Goal: Task Accomplishment & Management: Manage account settings

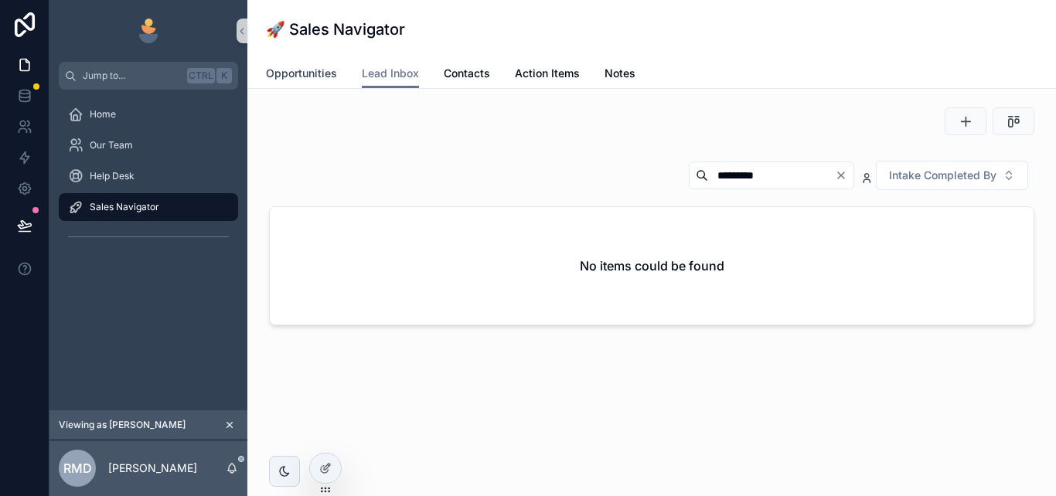
click at [303, 66] on link "Opportunities" at bounding box center [301, 75] width 71 height 31
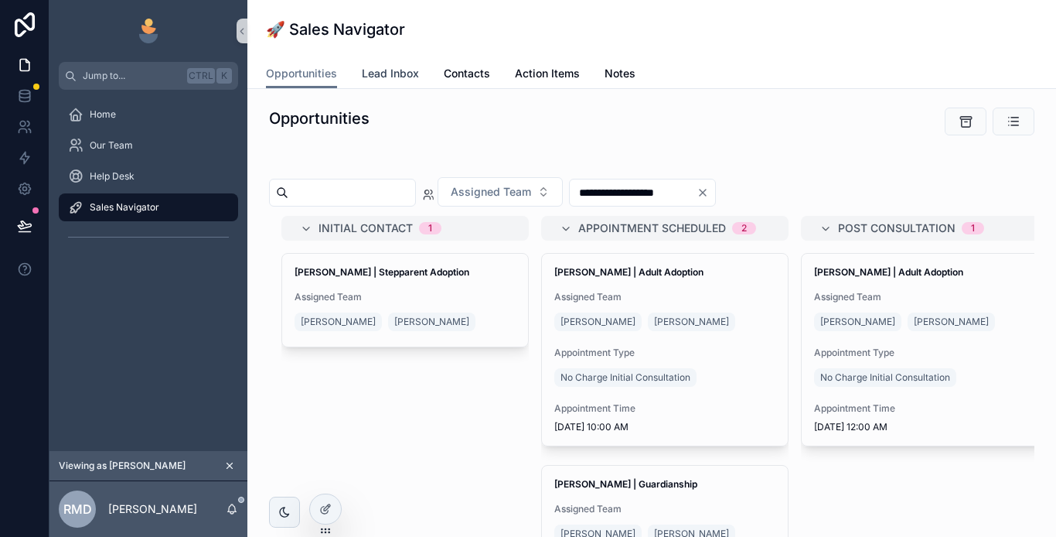
click at [401, 76] on span "Lead Inbox" at bounding box center [390, 73] width 57 height 15
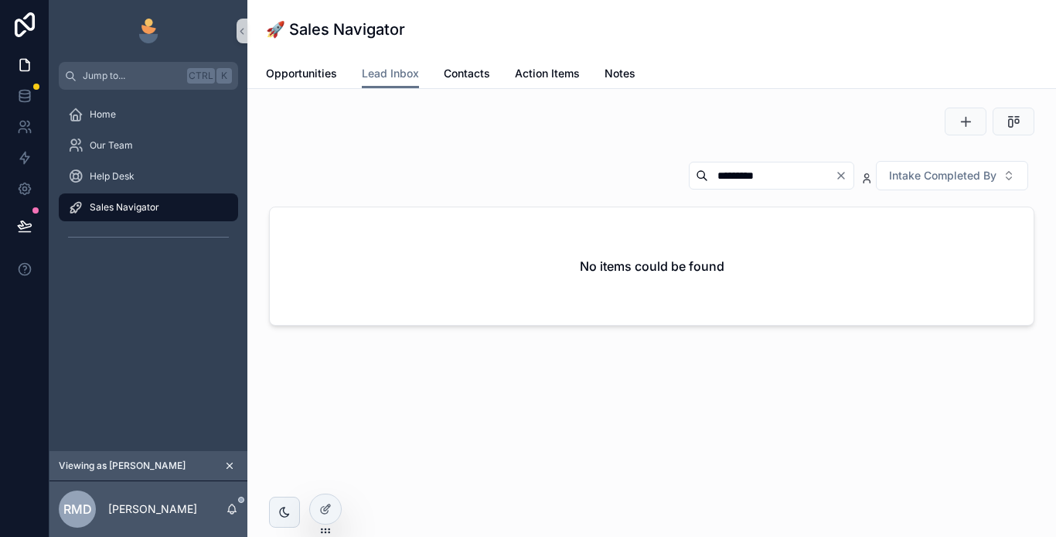
click at [840, 175] on icon "Clear" at bounding box center [841, 175] width 12 height 12
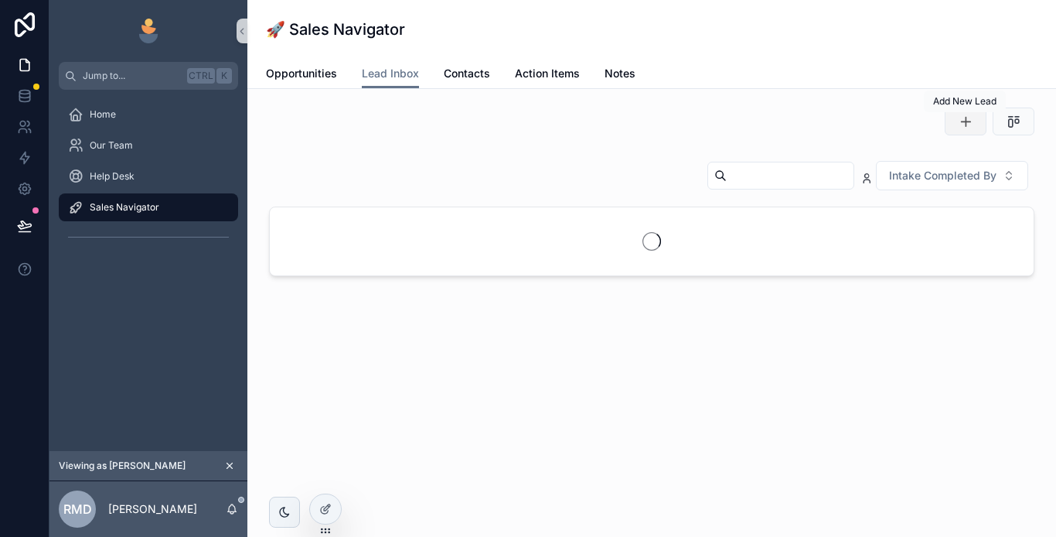
click at [957, 123] on button "scrollable content" at bounding box center [966, 121] width 42 height 28
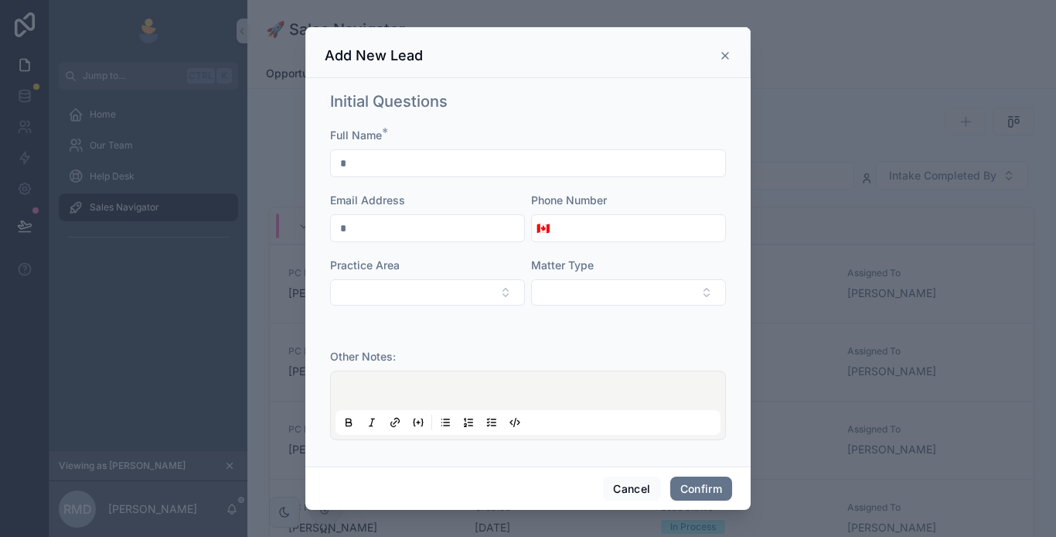
click at [398, 163] on input "text" at bounding box center [528, 163] width 394 height 22
click at [364, 161] on input "text" at bounding box center [528, 163] width 394 height 22
type input "**********"
click at [582, 232] on input "tel" at bounding box center [639, 228] width 171 height 22
type input "**********"
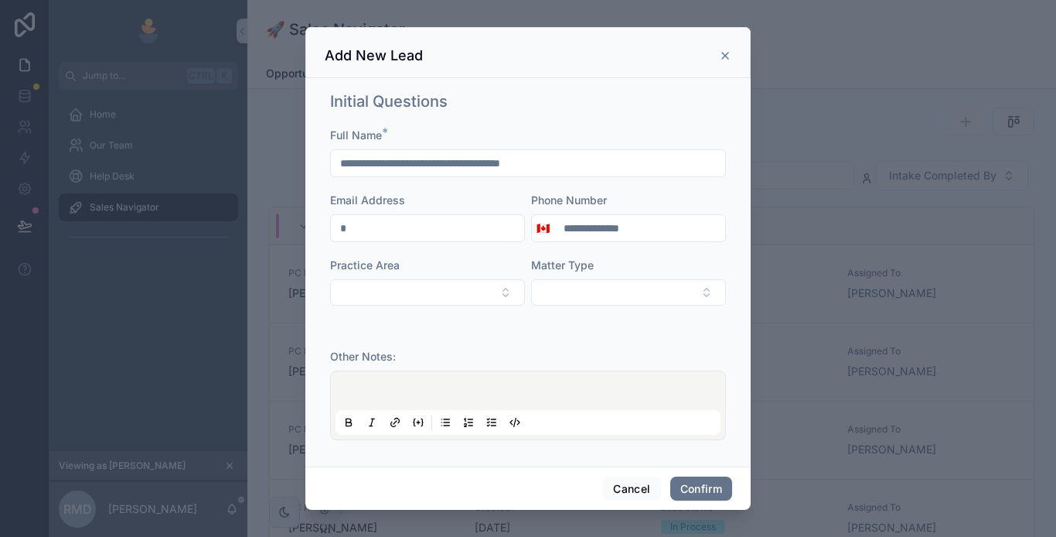
click at [411, 227] on input "text" at bounding box center [427, 228] width 193 height 22
type input "**********"
click at [442, 296] on button "Select Button" at bounding box center [427, 292] width 195 height 26
click at [394, 358] on div "Adoption" at bounding box center [425, 353] width 186 height 25
click at [630, 292] on button "Select Button" at bounding box center [628, 292] width 195 height 26
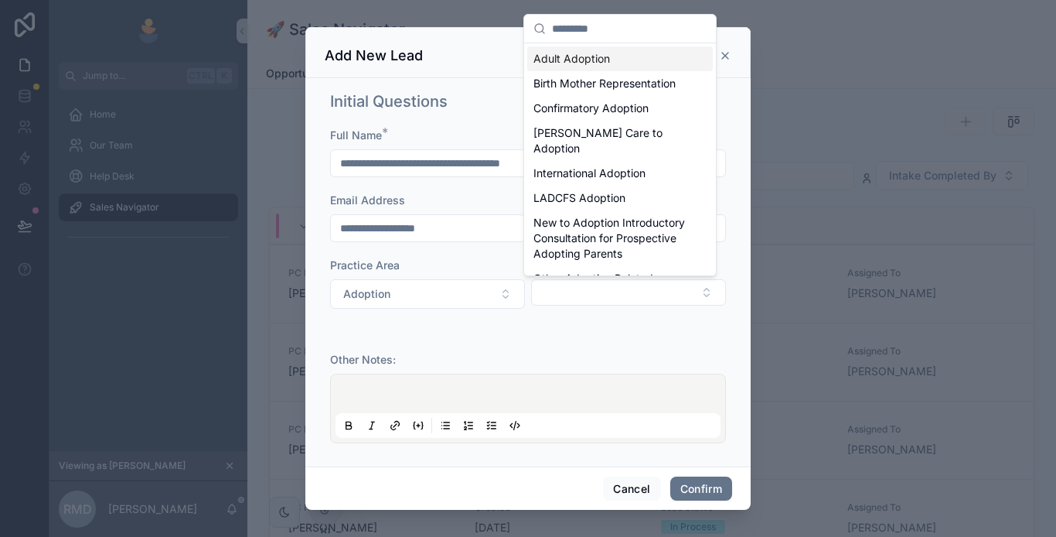
click at [599, 57] on span "Adult Adoption" at bounding box center [572, 58] width 77 height 15
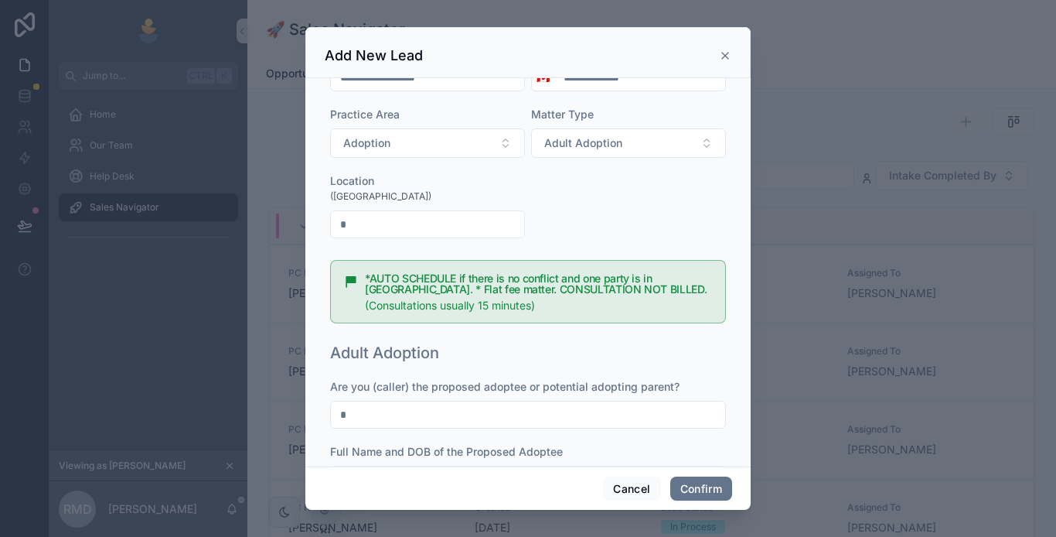
scroll to position [155, 0]
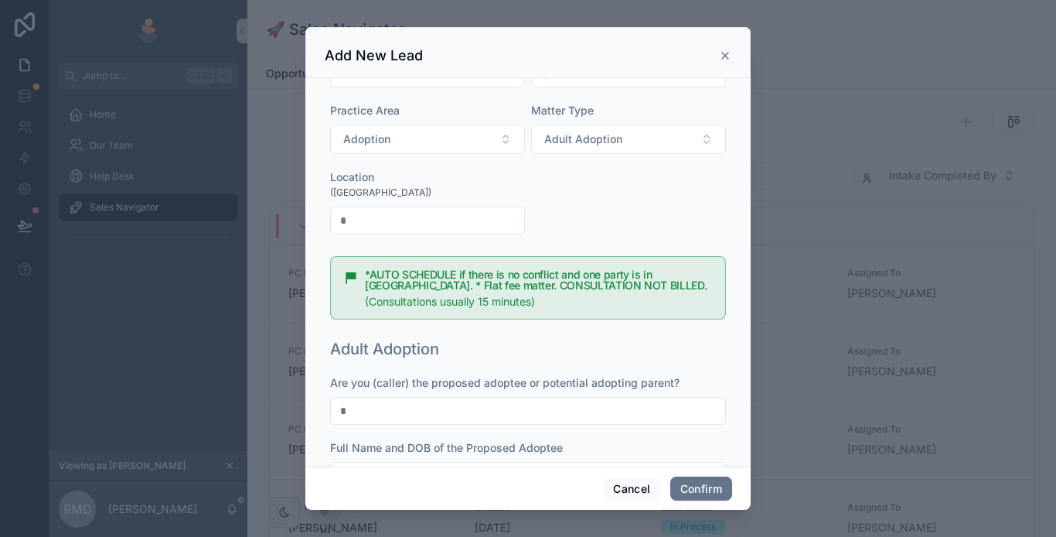
click at [388, 226] on input "text" at bounding box center [427, 221] width 193 height 22
click at [392, 227] on input "text" at bounding box center [427, 221] width 193 height 22
type input "*"
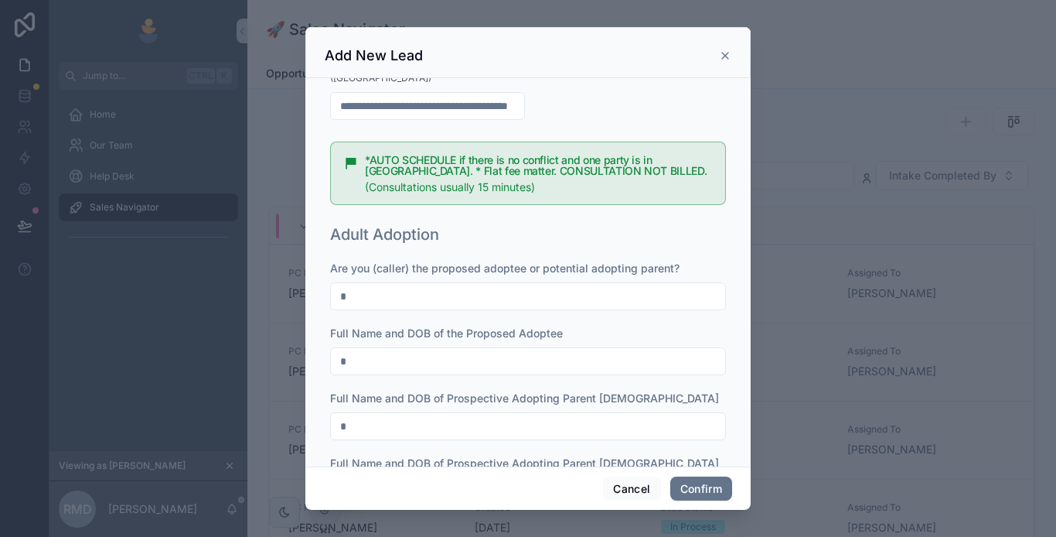
scroll to position [309, 0]
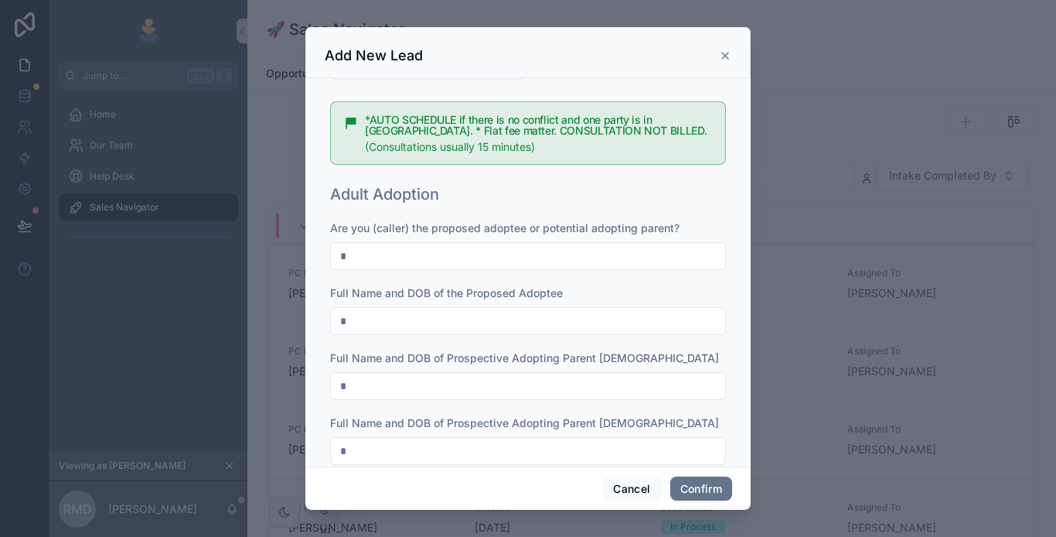
type input "**********"
click at [480, 254] on input "text" at bounding box center [528, 256] width 394 height 22
type input "*******"
click at [424, 326] on input "text" at bounding box center [528, 321] width 394 height 22
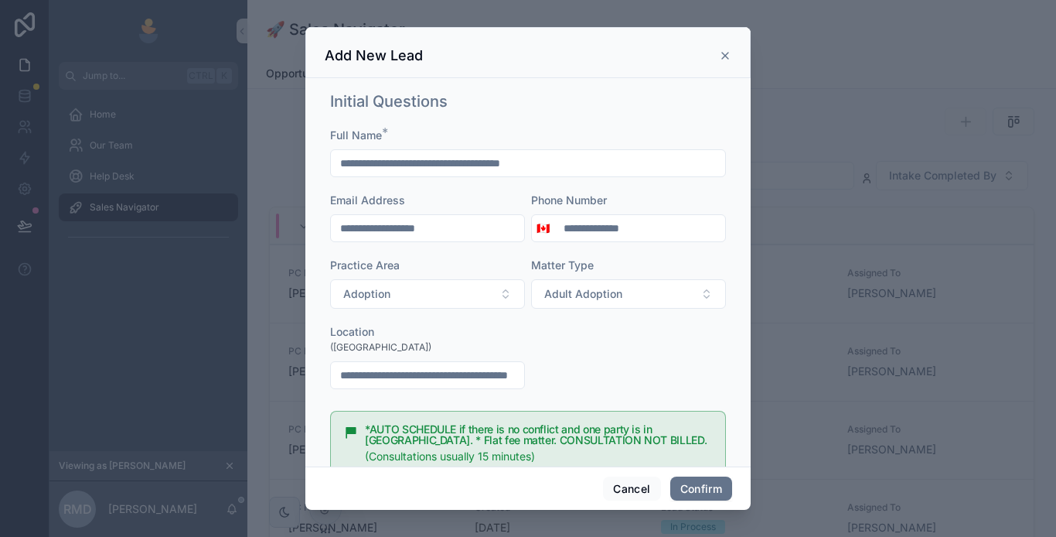
drag, startPoint x: 414, startPoint y: 166, endPoint x: 322, endPoint y: 162, distance: 91.3
click at [322, 162] on div "**********" at bounding box center [527, 272] width 445 height 388
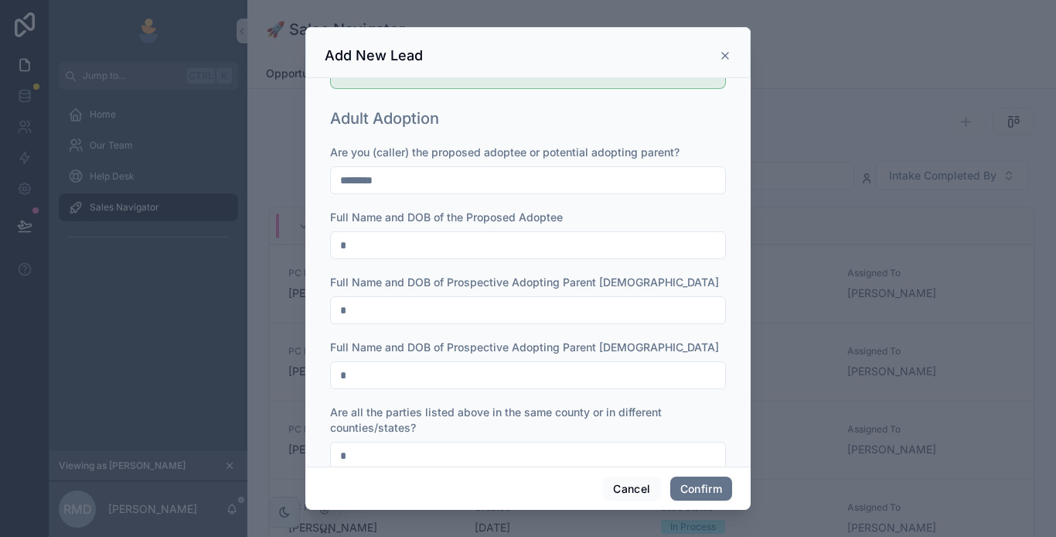
scroll to position [387, 0]
click at [413, 245] on input "text" at bounding box center [528, 244] width 394 height 22
paste input "**********"
type input "**********"
drag, startPoint x: 371, startPoint y: 309, endPoint x: 468, endPoint y: 319, distance: 97.3
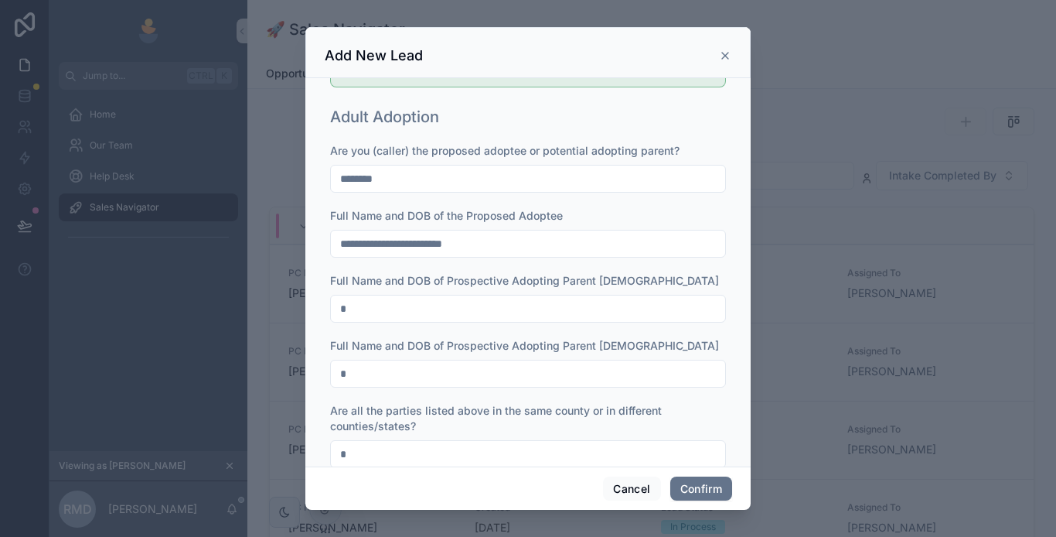
click at [371, 308] on input "text" at bounding box center [528, 309] width 394 height 22
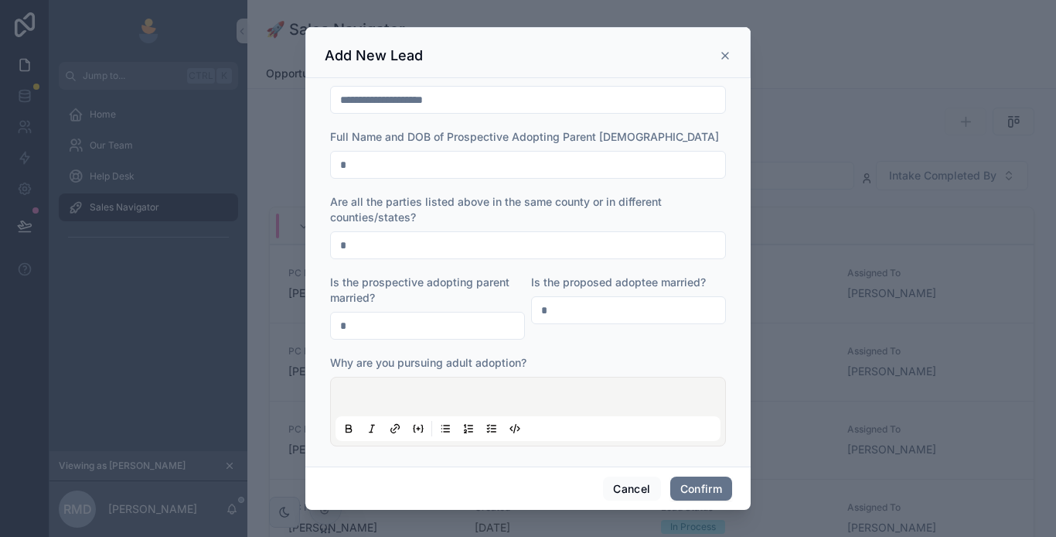
scroll to position [619, 0]
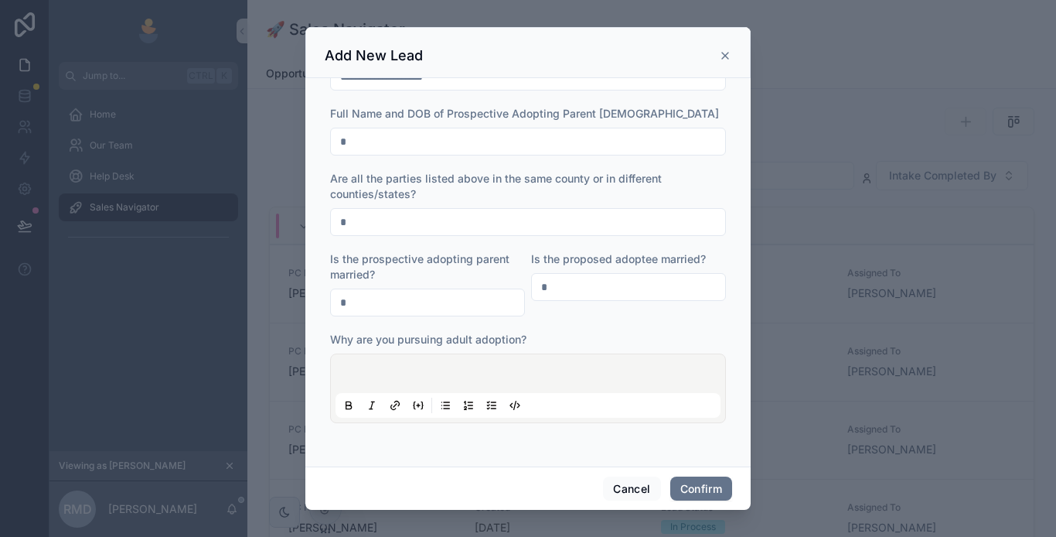
type input "**********"
click at [437, 227] on input "text" at bounding box center [528, 222] width 394 height 22
type input "**********"
click at [376, 297] on input "text" at bounding box center [427, 303] width 193 height 22
type input "***"
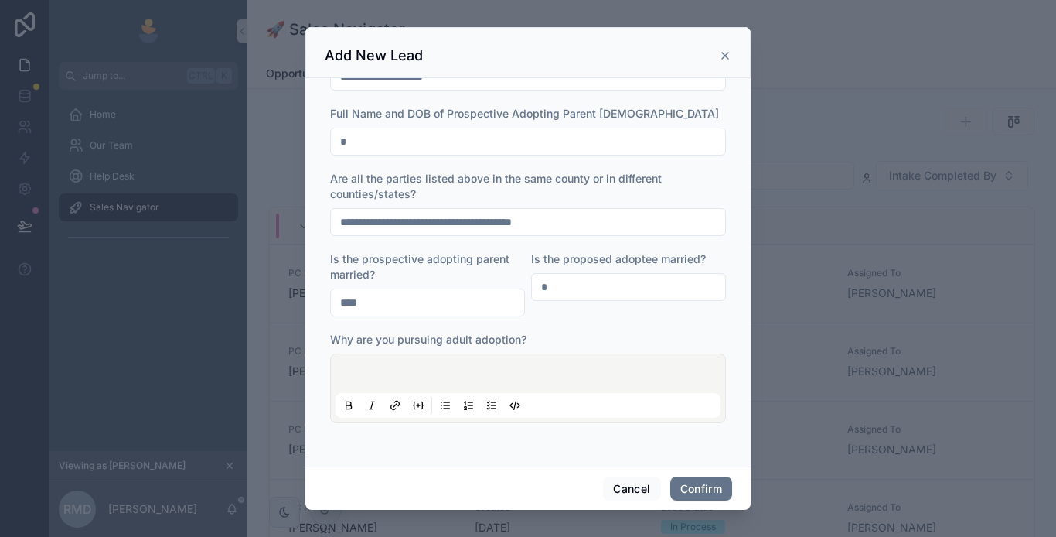
click at [595, 285] on input "text" at bounding box center [628, 287] width 193 height 22
type input "***"
click at [447, 370] on p at bounding box center [531, 375] width 385 height 15
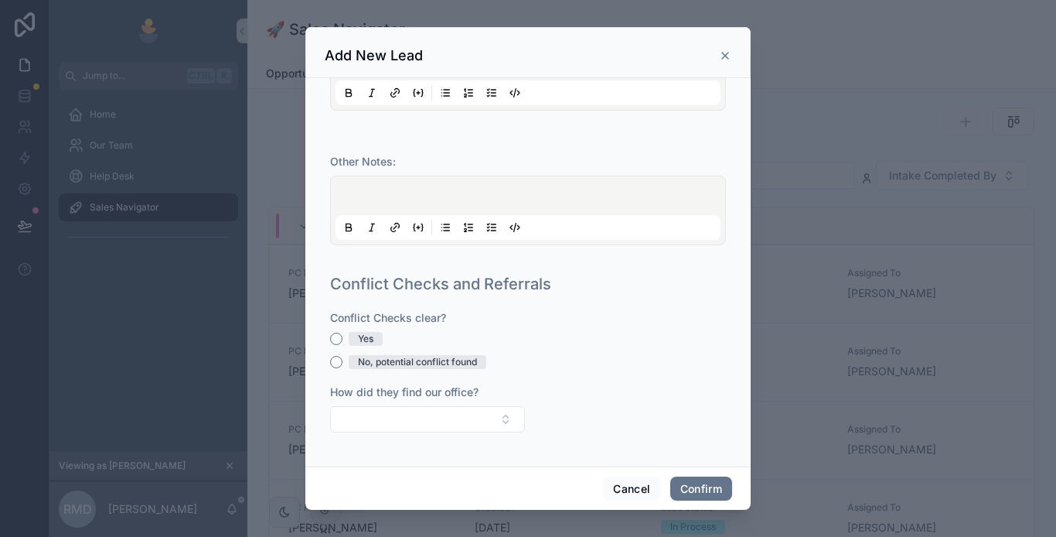
scroll to position [962, 0]
click at [337, 340] on button "Yes" at bounding box center [336, 339] width 12 height 12
click at [464, 423] on button "Select Button" at bounding box center [427, 419] width 195 height 26
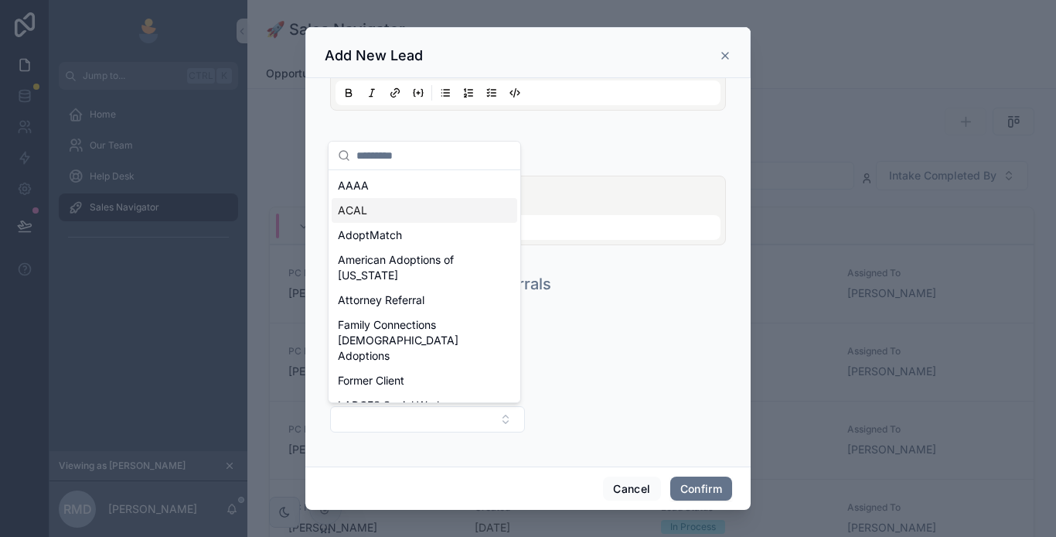
scroll to position [77, 0]
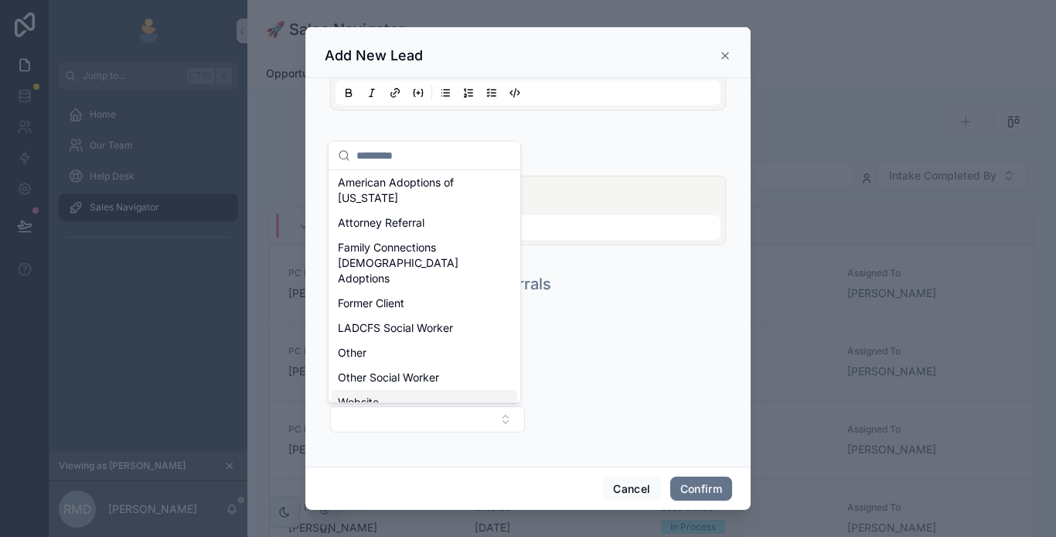
click at [406, 390] on div "Website" at bounding box center [425, 402] width 186 height 25
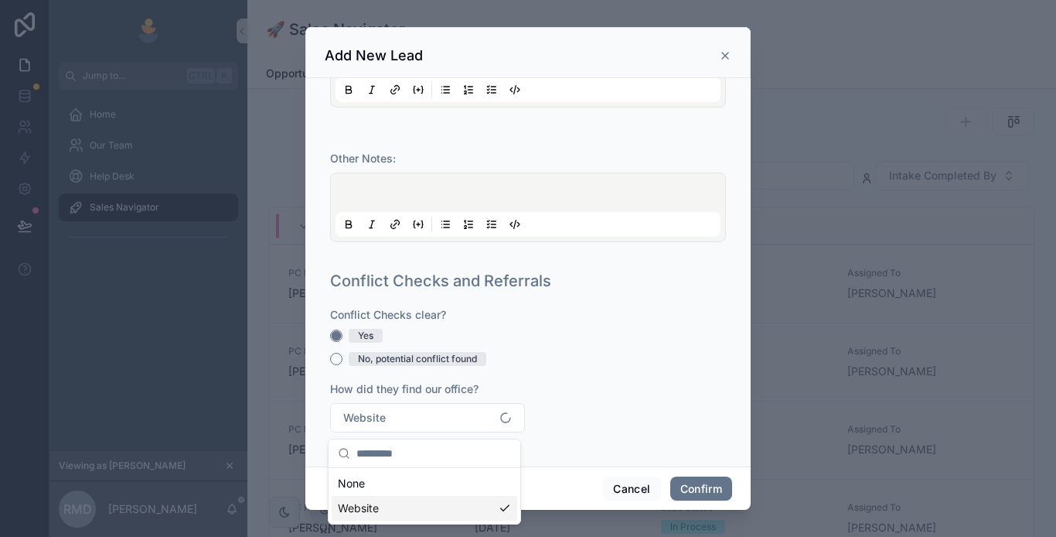
scroll to position [0, 0]
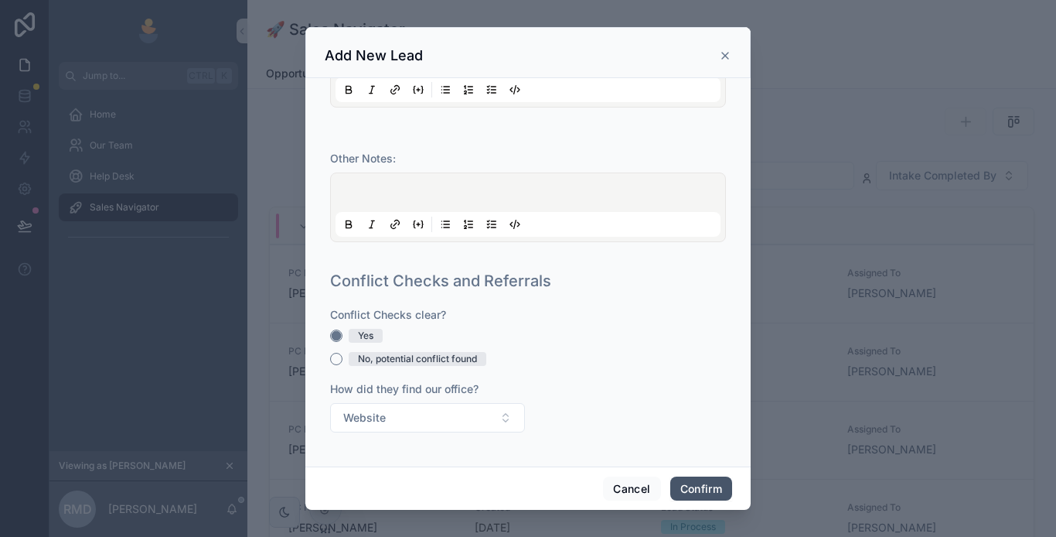
click at [692, 485] on button "Confirm" at bounding box center [701, 488] width 62 height 25
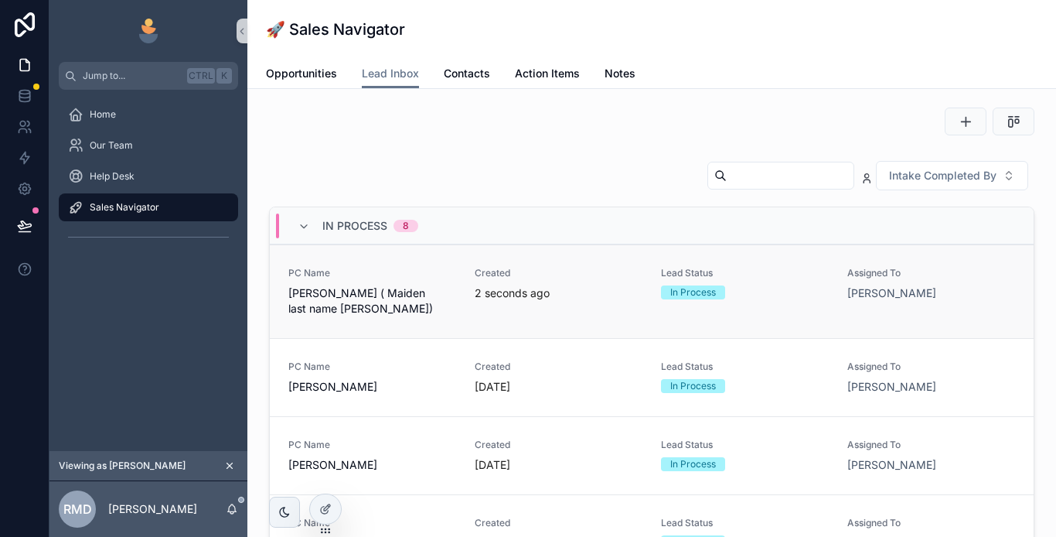
click at [408, 299] on span "[PERSON_NAME] ( Maiden last name [PERSON_NAME])" at bounding box center [372, 300] width 168 height 31
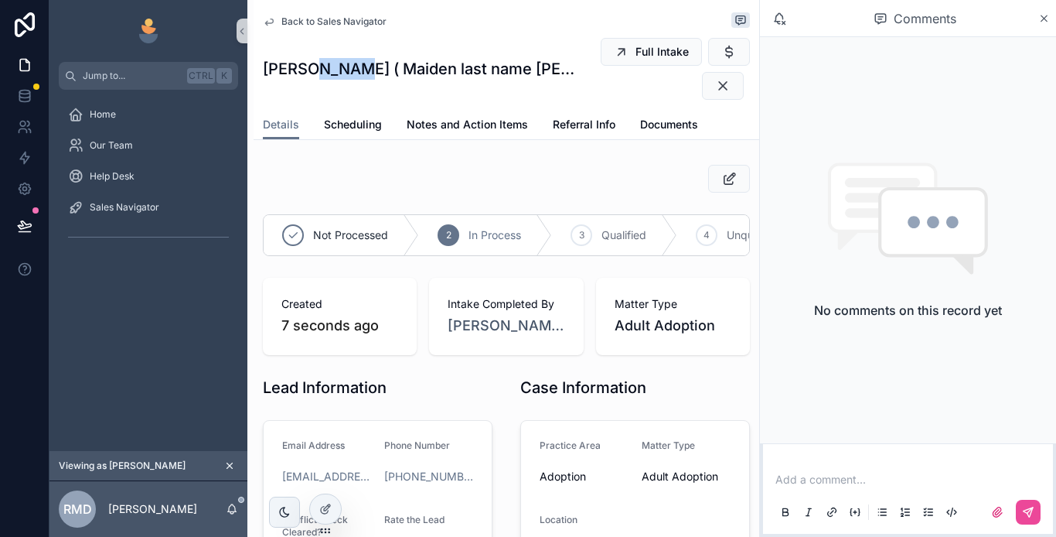
drag, startPoint x: 363, startPoint y: 73, endPoint x: 318, endPoint y: 67, distance: 46.0
click at [318, 67] on h1 "[PERSON_NAME] ( Maiden last name [PERSON_NAME])" at bounding box center [421, 69] width 316 height 22
copy h1 "[PERSON_NAME]"
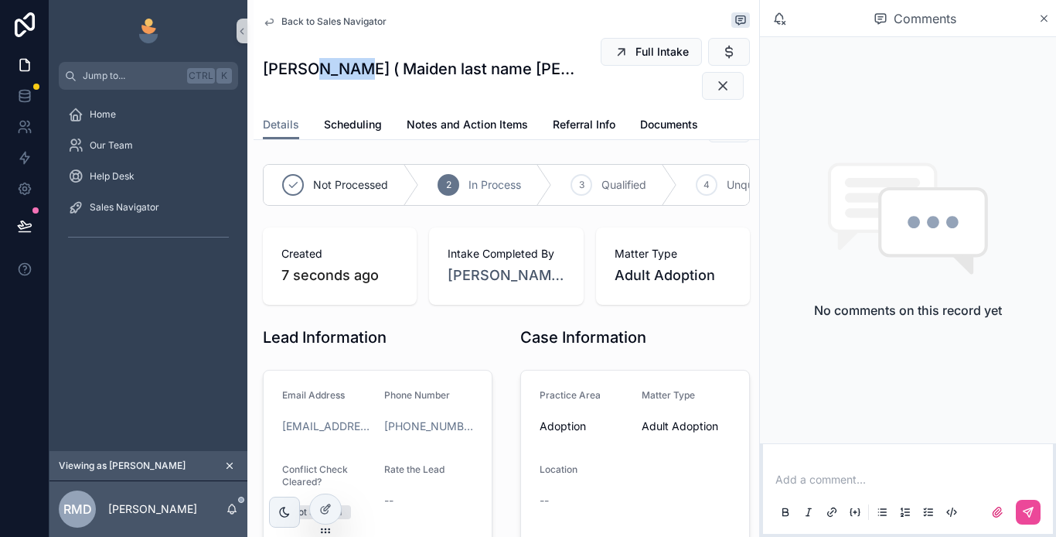
scroll to position [77, 0]
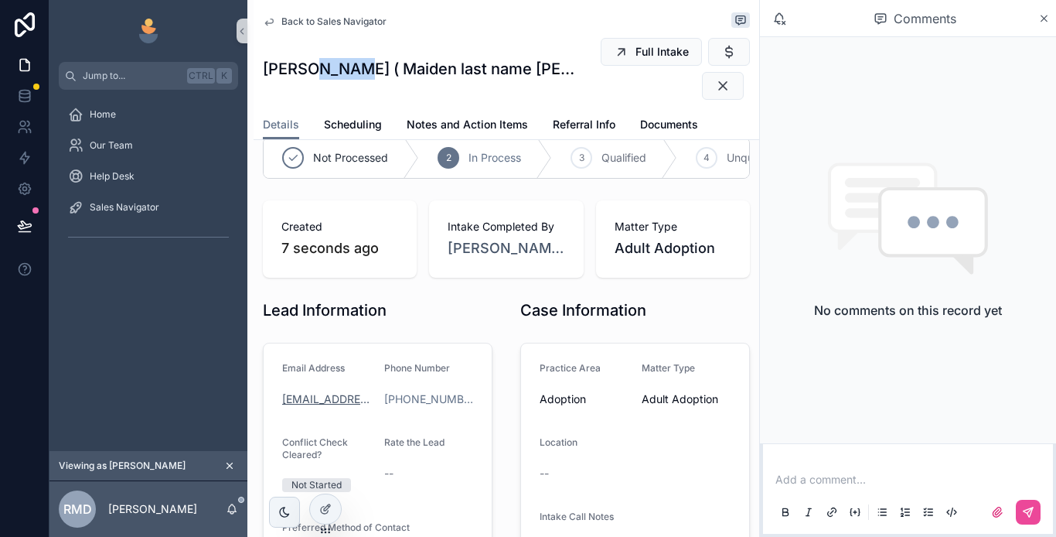
click at [326, 407] on link "[EMAIL_ADDRESS][DOMAIN_NAME]" at bounding box center [327, 398] width 90 height 15
drag, startPoint x: 275, startPoint y: 343, endPoint x: 281, endPoint y: 361, distance: 19.3
click at [275, 343] on div "Lead Information Email Address [EMAIL_ADDRESS][DOMAIN_NAME] Phone Number [PHONE…" at bounding box center [378, 437] width 248 height 288
drag, startPoint x: 1047, startPoint y: 17, endPoint x: 1033, endPoint y: 87, distance: 71.7
click at [1048, 16] on icon "scrollable content" at bounding box center [1044, 18] width 12 height 12
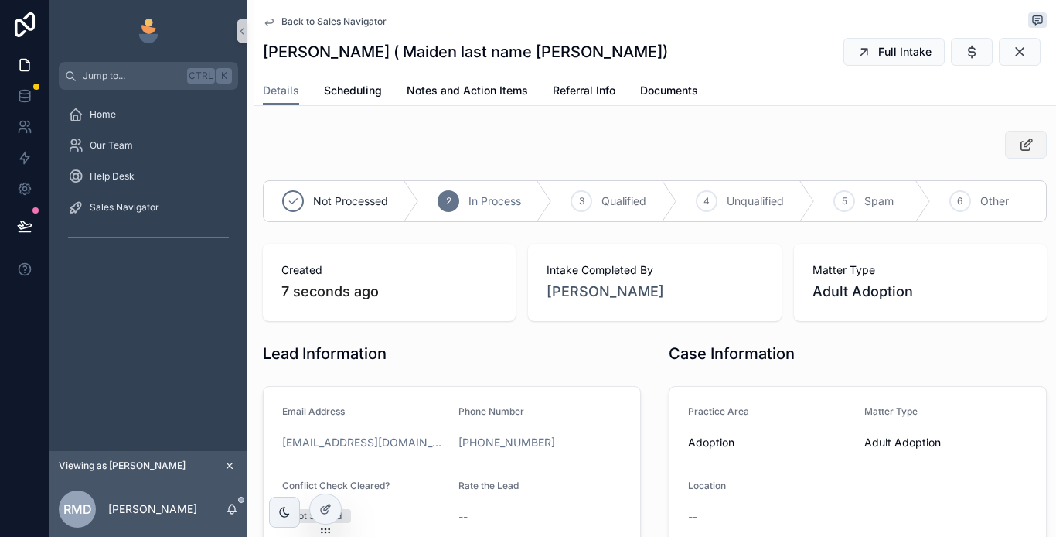
click at [1018, 149] on icon "scrollable content" at bounding box center [1026, 144] width 16 height 15
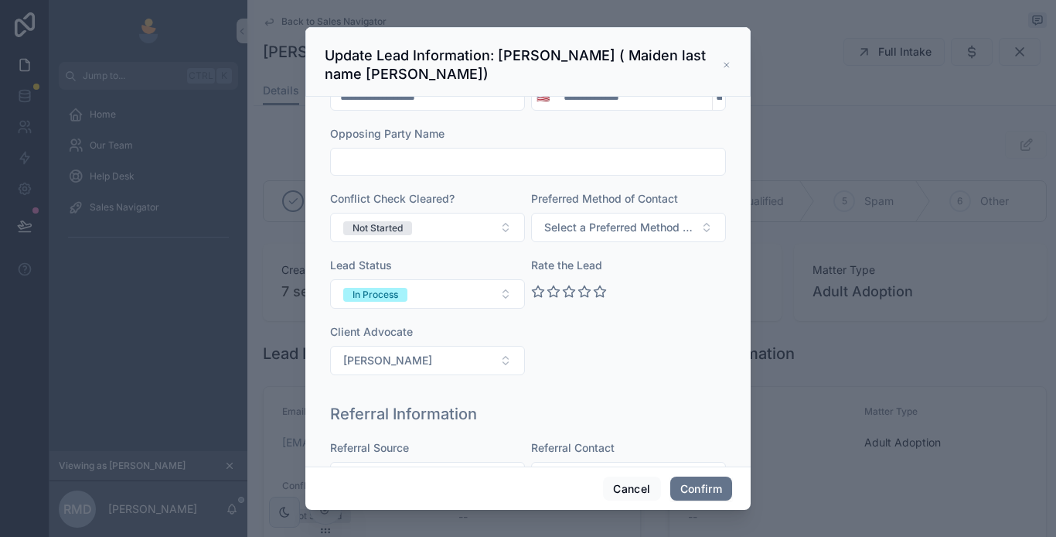
scroll to position [155, 0]
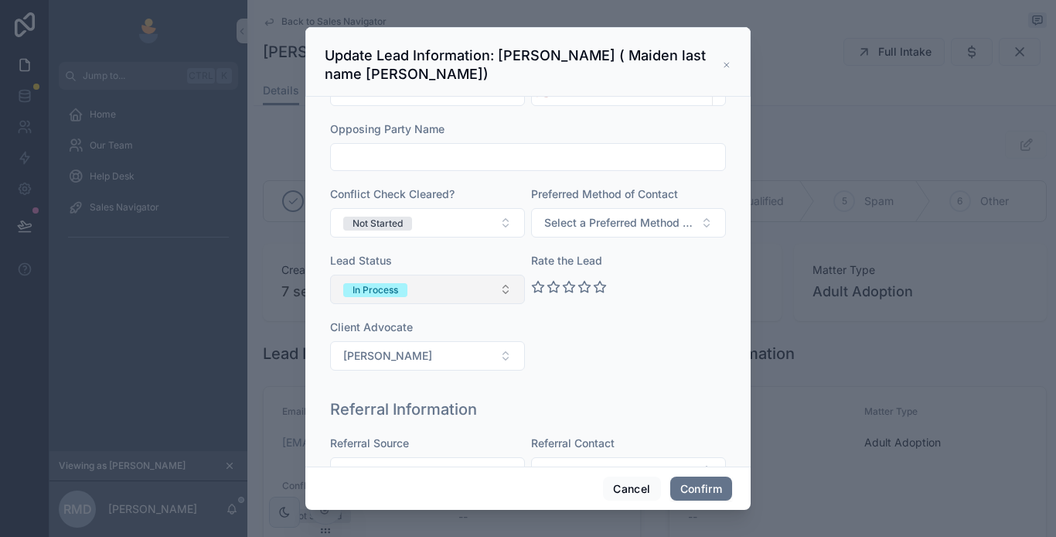
click at [398, 288] on div "In Process" at bounding box center [376, 290] width 46 height 14
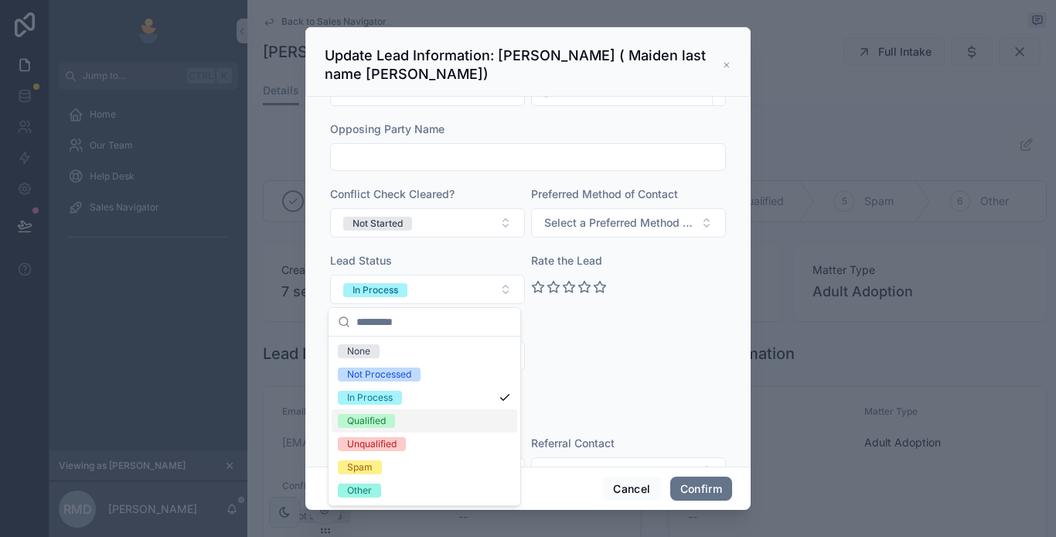
click at [384, 421] on div "Qualified" at bounding box center [366, 421] width 39 height 14
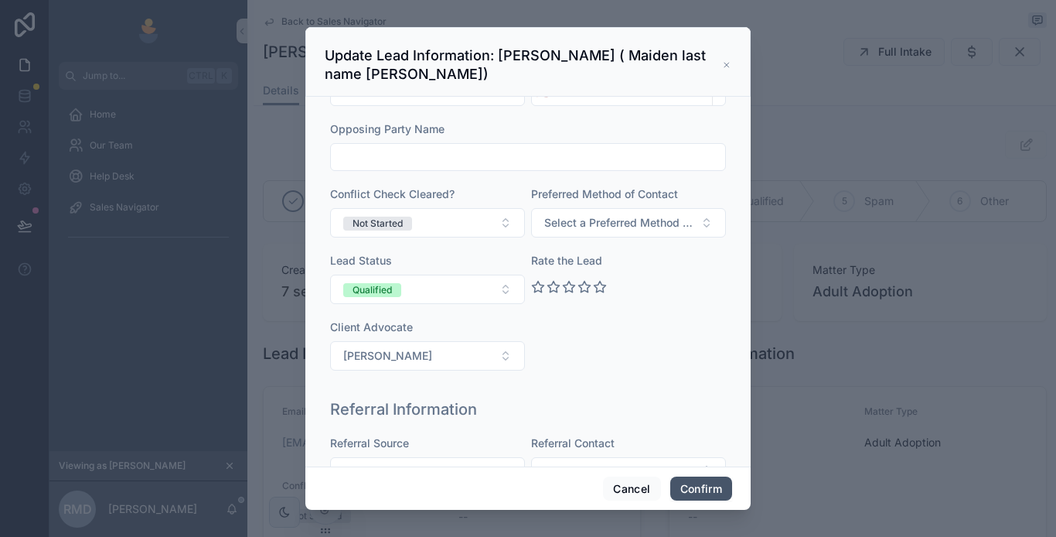
click at [692, 487] on button "Confirm" at bounding box center [701, 488] width 62 height 25
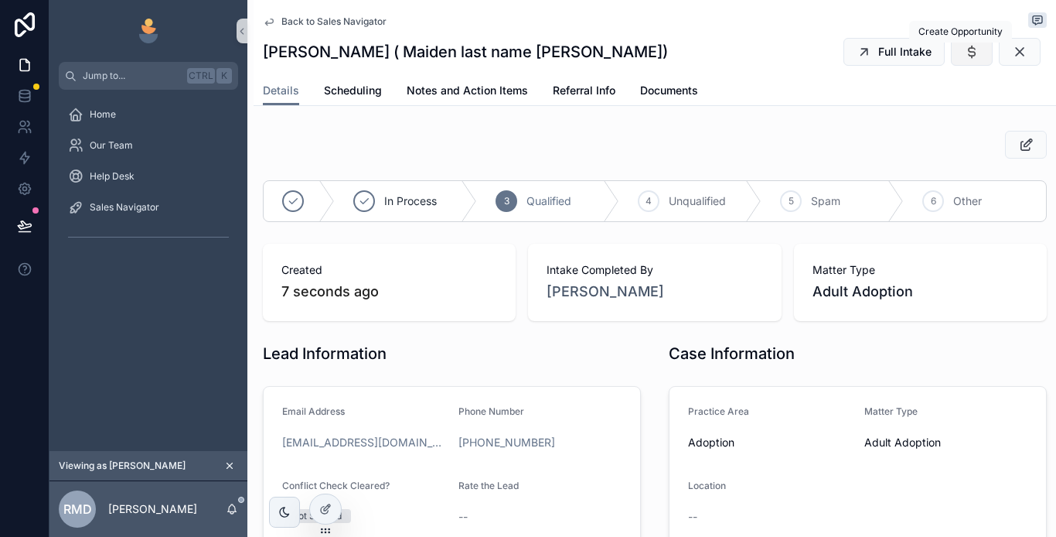
click at [964, 56] on icon "scrollable content" at bounding box center [971, 51] width 15 height 15
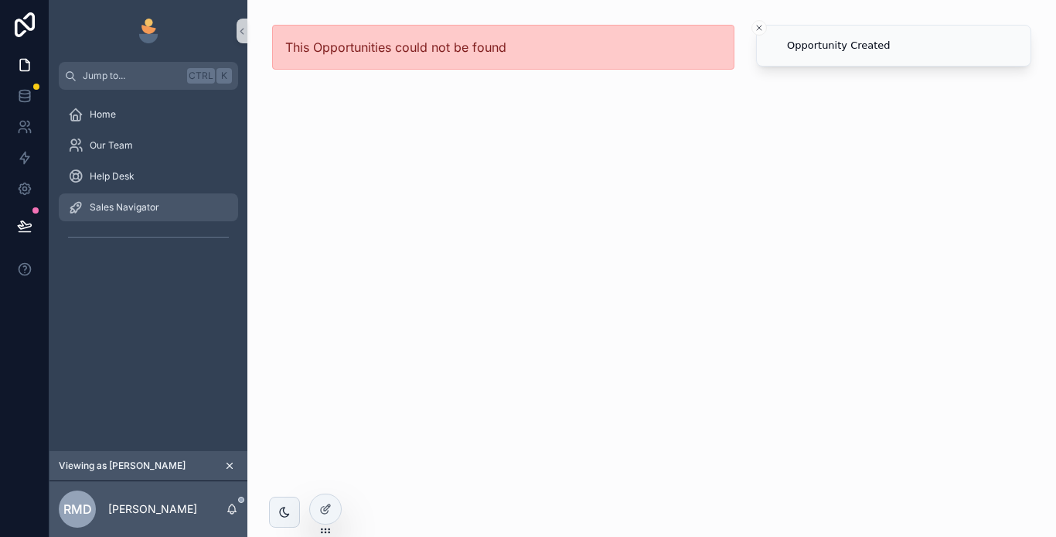
click at [140, 203] on span "Sales Navigator" at bounding box center [125, 207] width 70 height 12
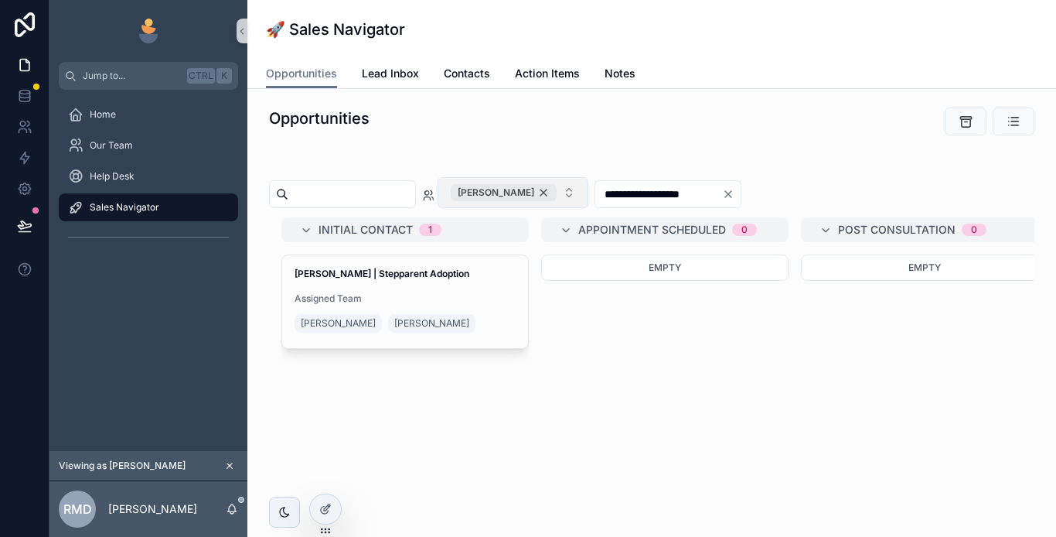
click at [557, 189] on div "[PERSON_NAME]" at bounding box center [504, 192] width 106 height 17
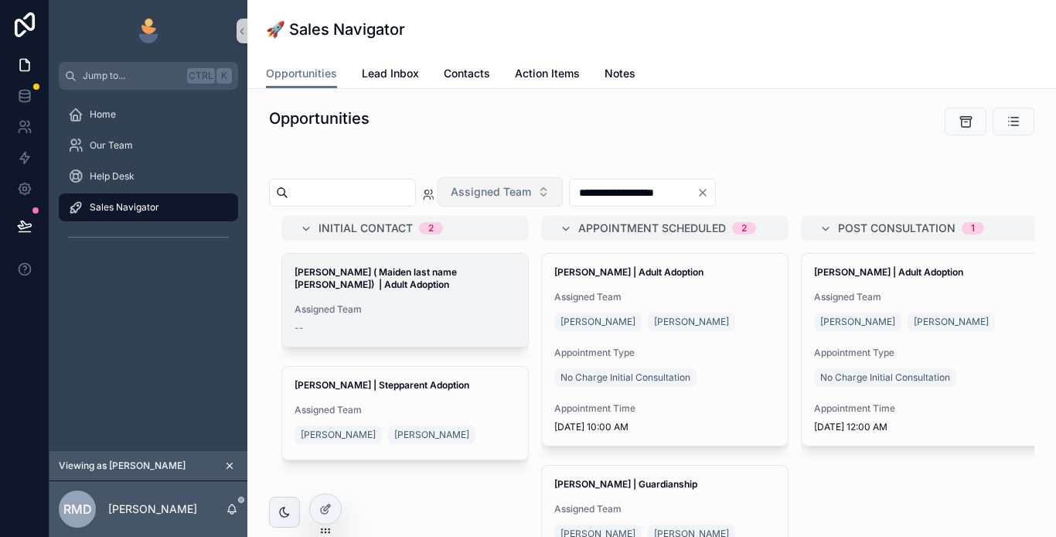
click at [414, 301] on div "[PERSON_NAME] ( Maiden last name [PERSON_NAME]) | Adult Adoption Assigned Team …" at bounding box center [405, 300] width 246 height 93
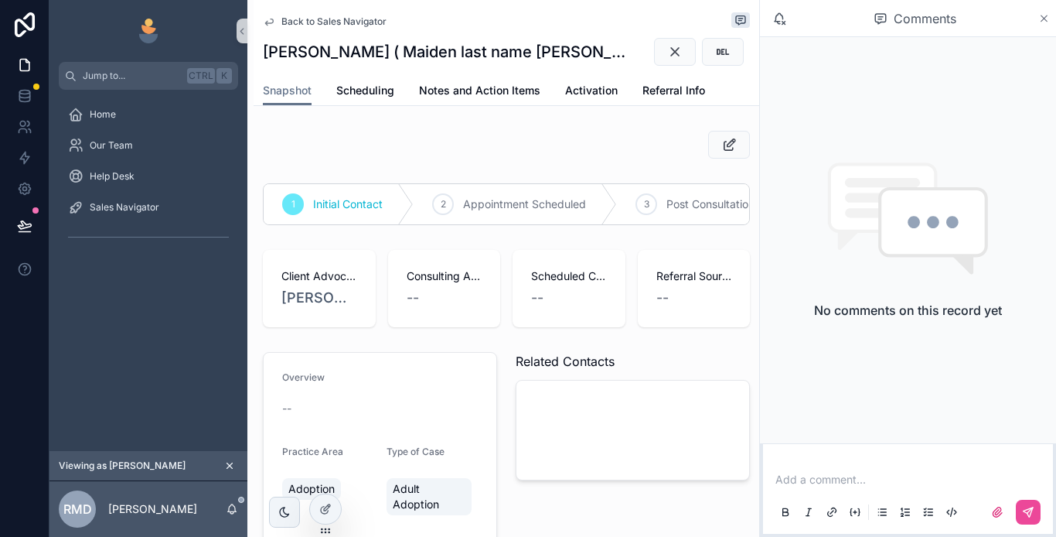
click at [1047, 17] on icon "scrollable content" at bounding box center [1044, 18] width 12 height 12
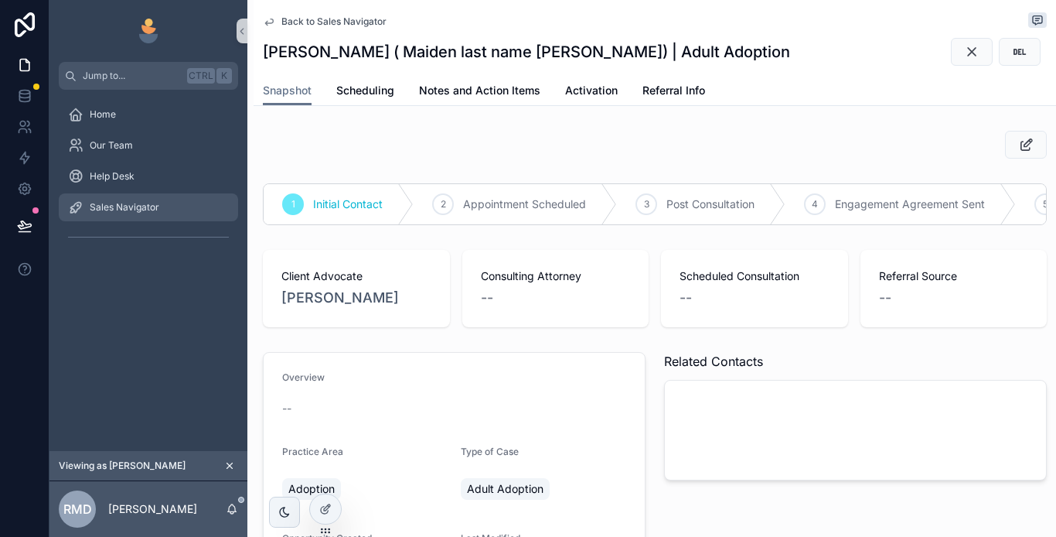
click at [157, 200] on div "Sales Navigator" at bounding box center [148, 207] width 161 height 25
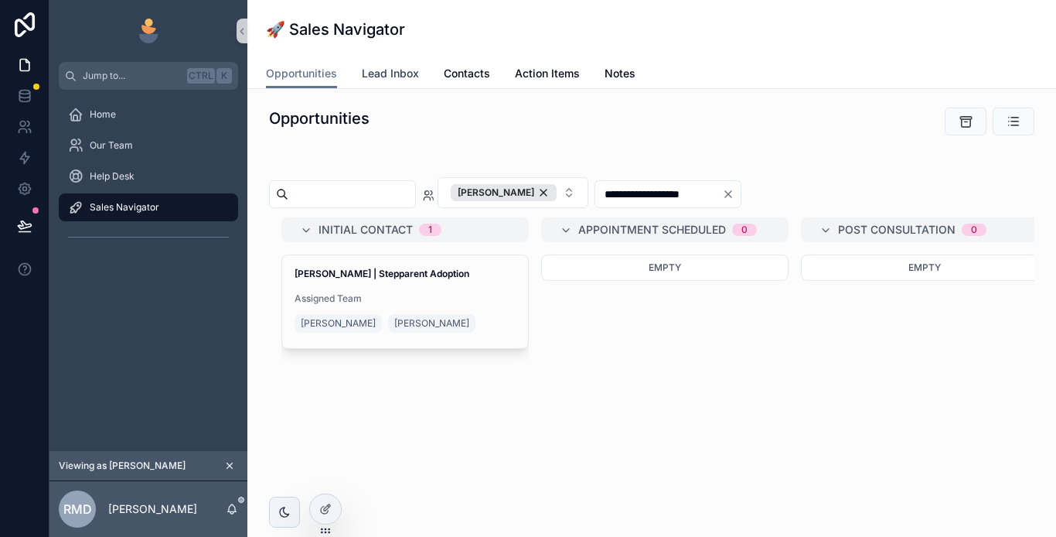
click at [390, 66] on span "Lead Inbox" at bounding box center [390, 73] width 57 height 15
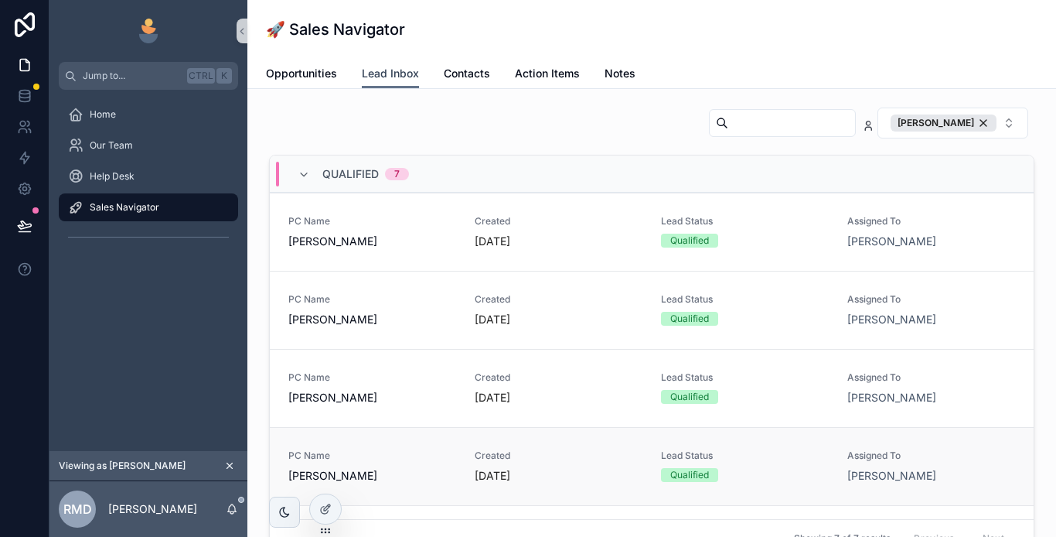
scroll to position [49, 0]
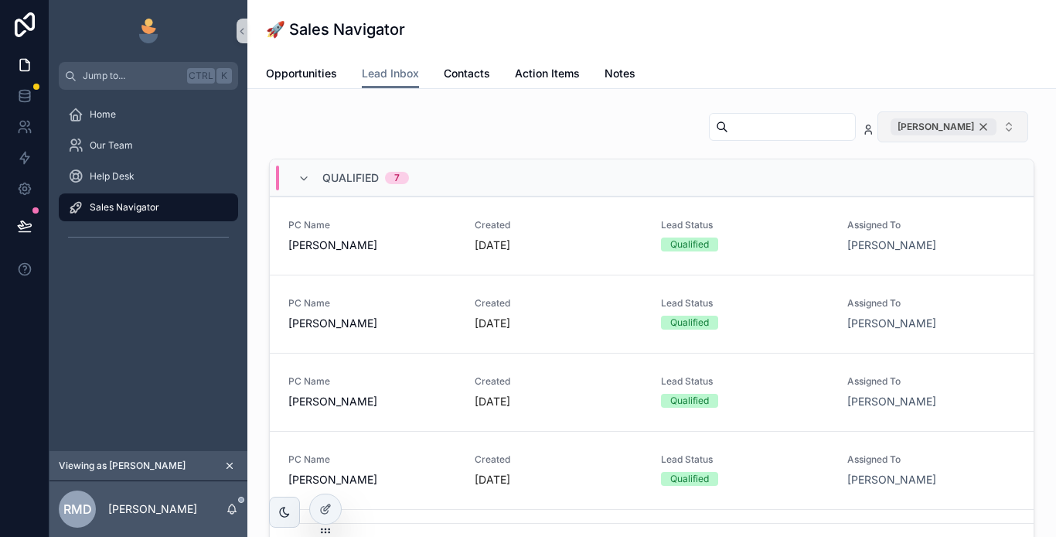
click at [978, 122] on div "[PERSON_NAME]" at bounding box center [944, 126] width 106 height 17
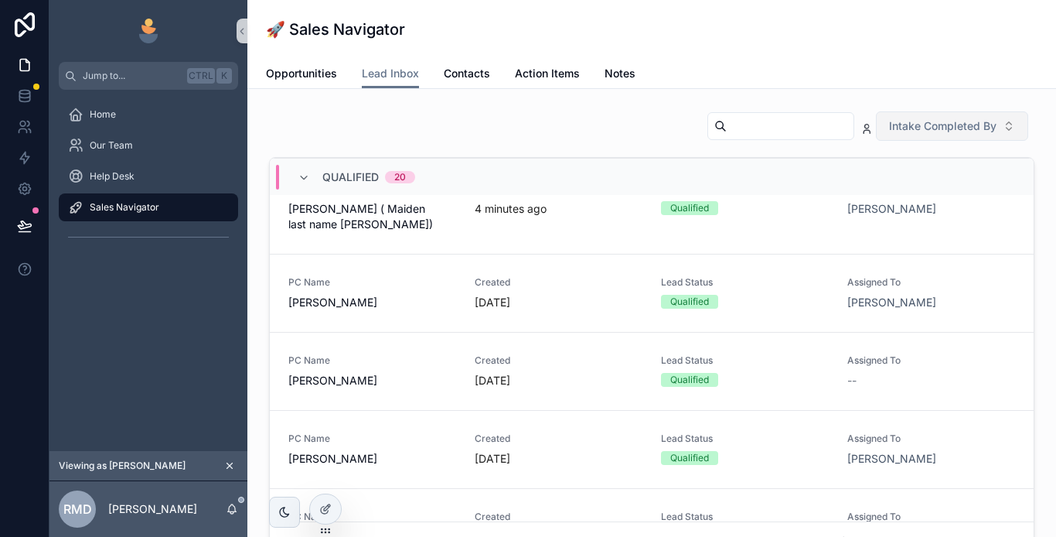
click at [339, 172] on span "Qualified" at bounding box center [350, 176] width 56 height 15
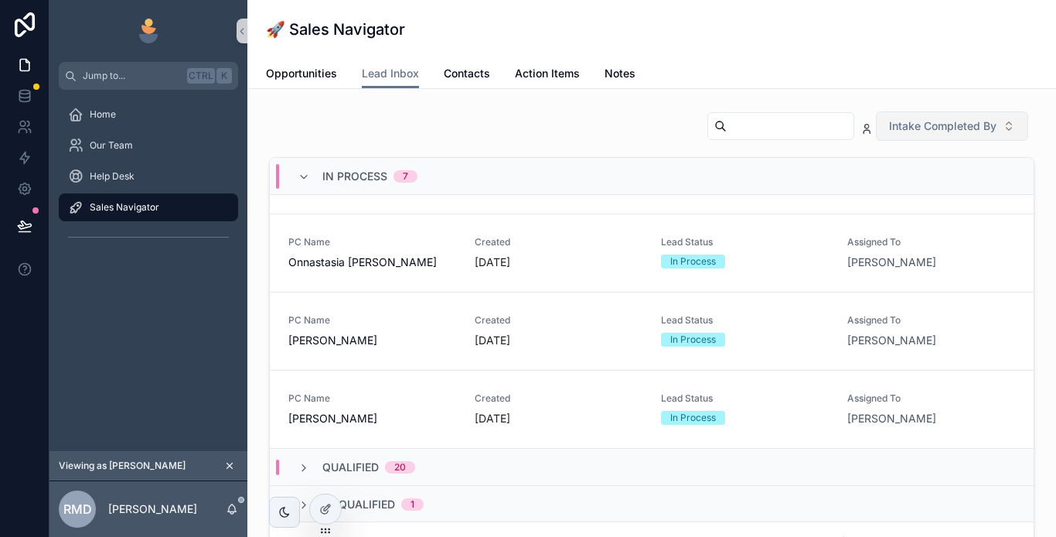
scroll to position [294, 0]
click at [353, 174] on span "In Process" at bounding box center [354, 176] width 65 height 15
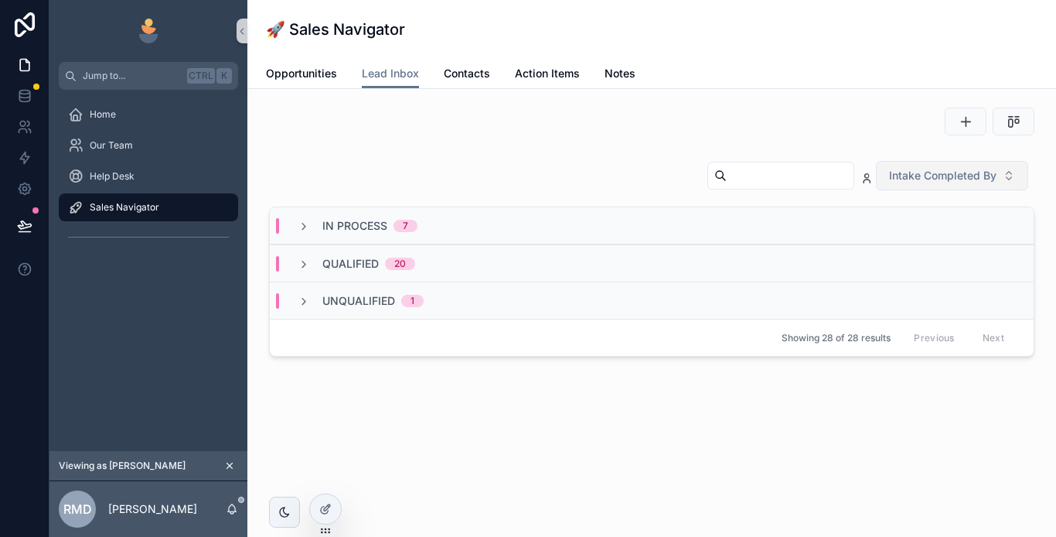
click at [360, 264] on span "Qualified" at bounding box center [350, 263] width 56 height 15
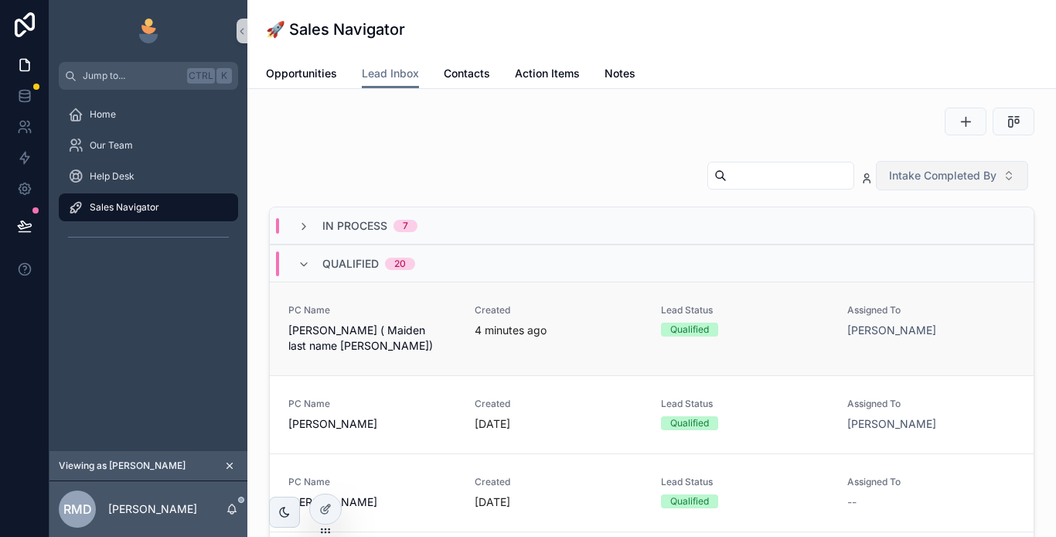
click at [404, 339] on span "[PERSON_NAME] ( Maiden last name [PERSON_NAME])" at bounding box center [372, 337] width 168 height 31
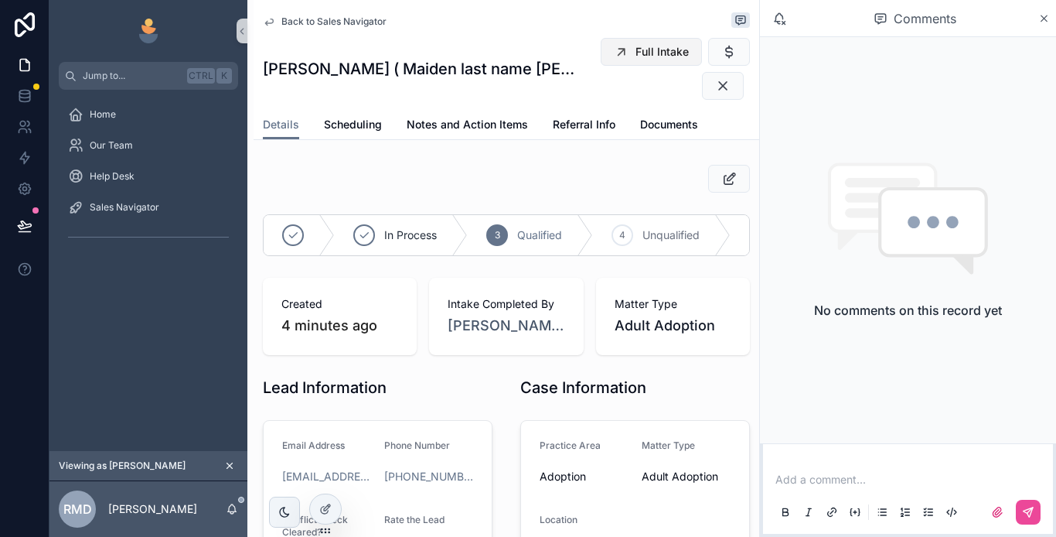
click at [657, 52] on span "Full Intake" at bounding box center [662, 51] width 53 height 15
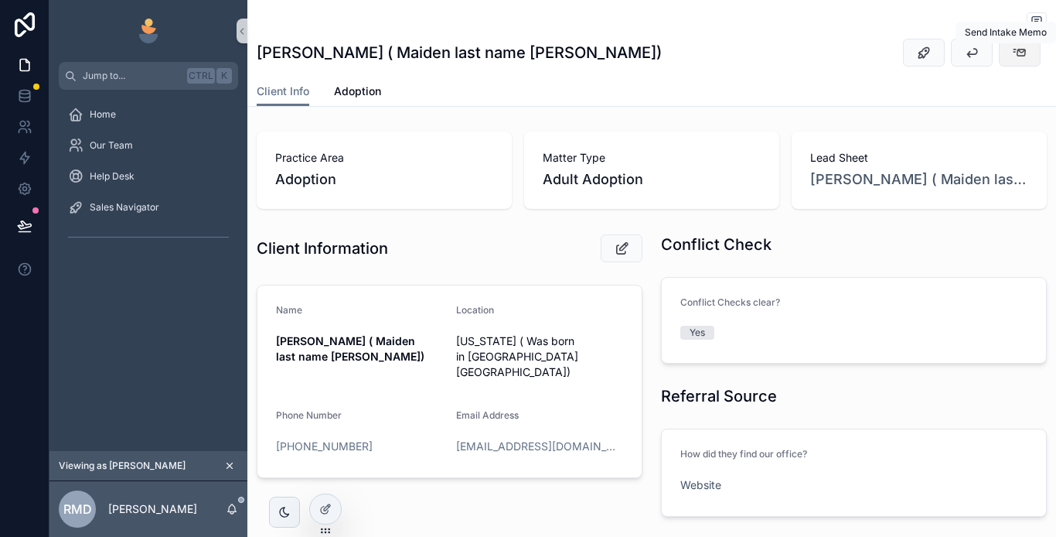
click at [1012, 53] on icon "scrollable content" at bounding box center [1019, 52] width 15 height 15
click at [154, 212] on span "Sales Navigator" at bounding box center [125, 207] width 70 height 12
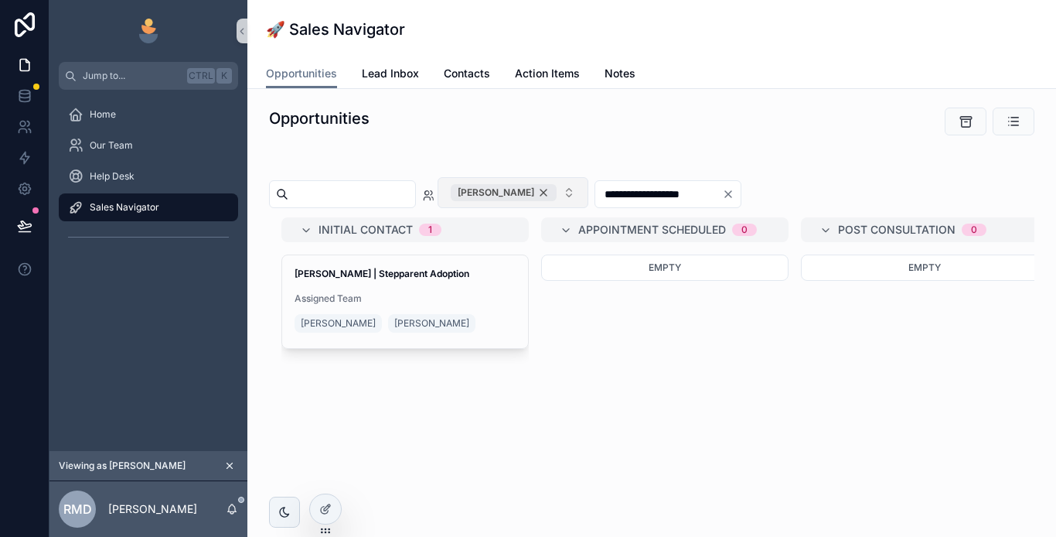
click at [557, 191] on div "[PERSON_NAME]" at bounding box center [504, 192] width 106 height 17
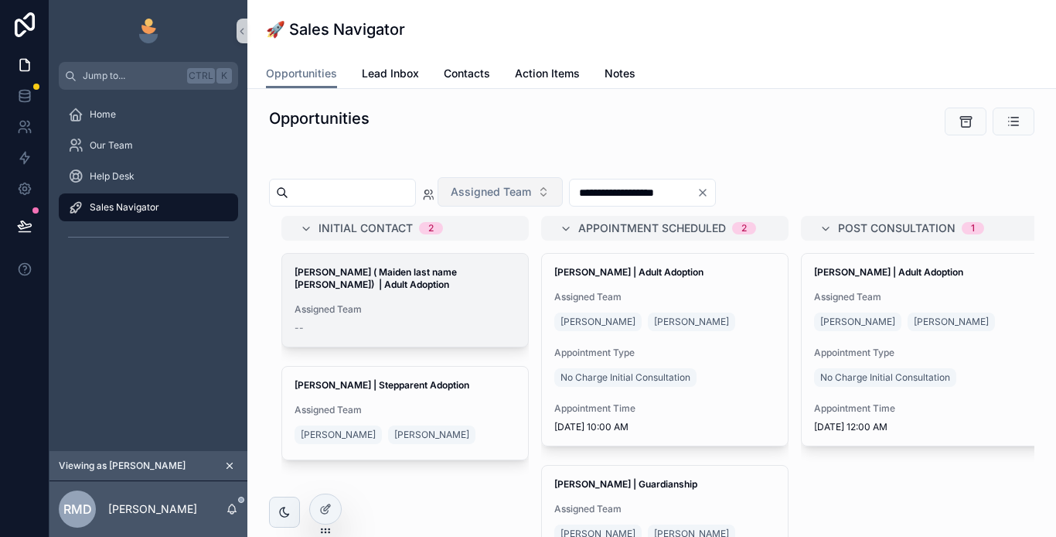
click at [429, 281] on strong "[PERSON_NAME] ( Maiden last name [PERSON_NAME]) | Adult Adoption" at bounding box center [377, 278] width 165 height 24
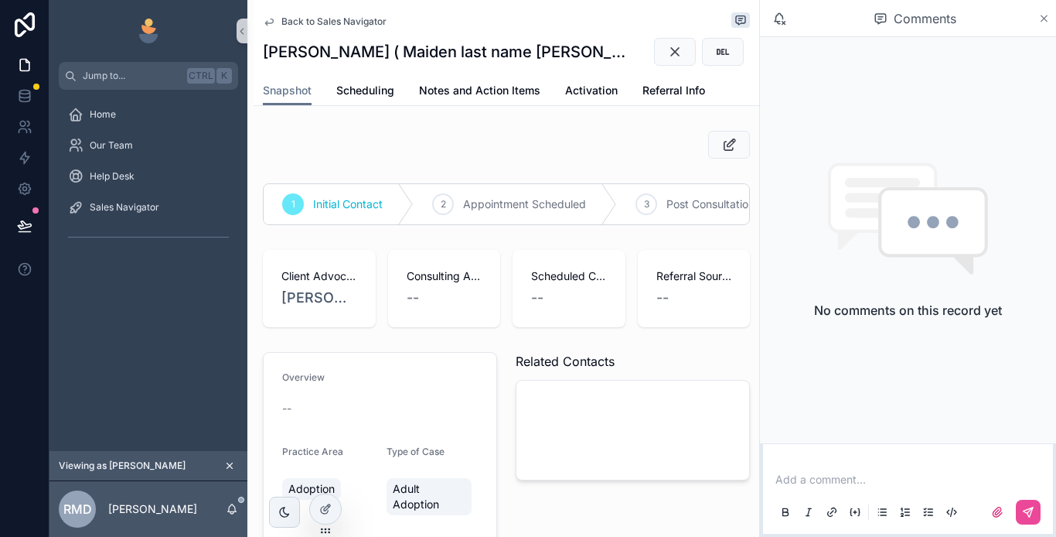
click at [1049, 15] on icon "scrollable content" at bounding box center [1044, 18] width 12 height 12
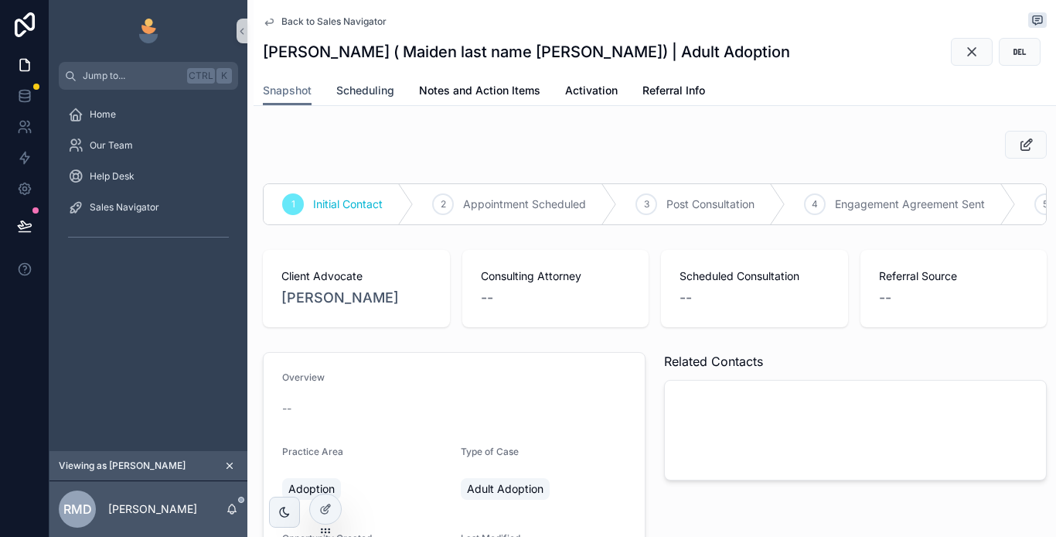
click at [370, 89] on span "Scheduling" at bounding box center [365, 90] width 58 height 15
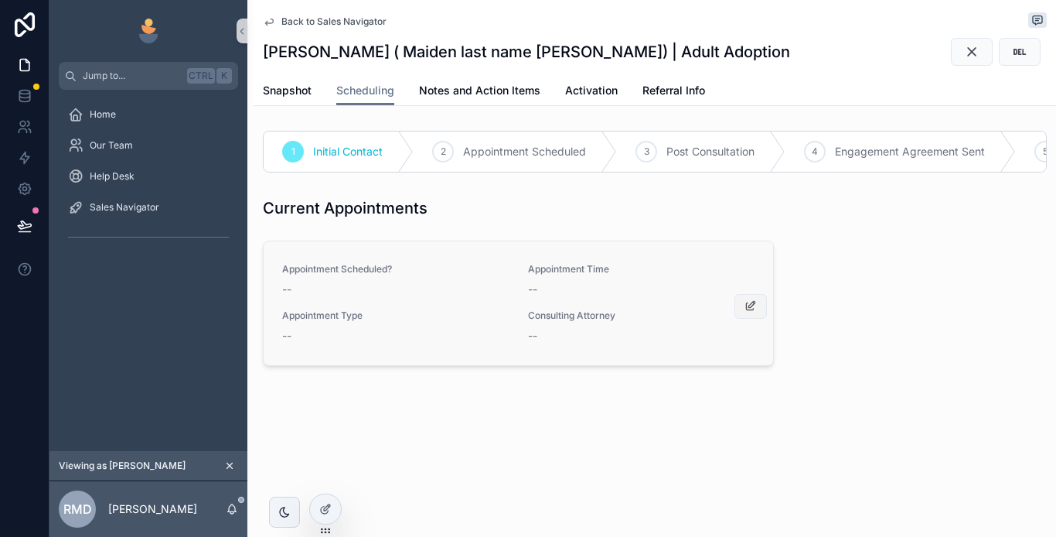
click at [751, 312] on icon "scrollable content" at bounding box center [751, 306] width 12 height 12
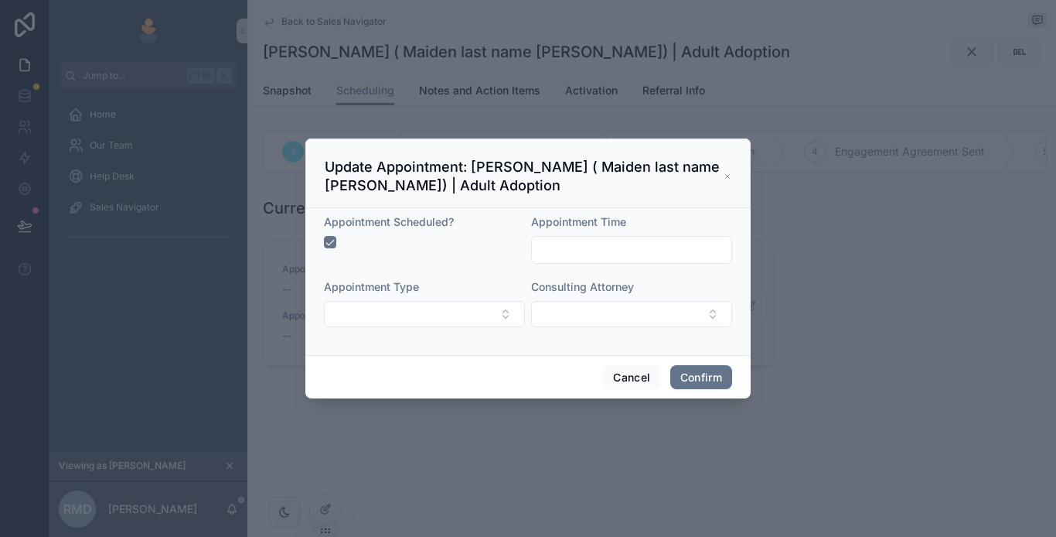
click at [432, 242] on div at bounding box center [424, 242] width 201 height 12
click at [616, 249] on input "text" at bounding box center [632, 250] width 200 height 22
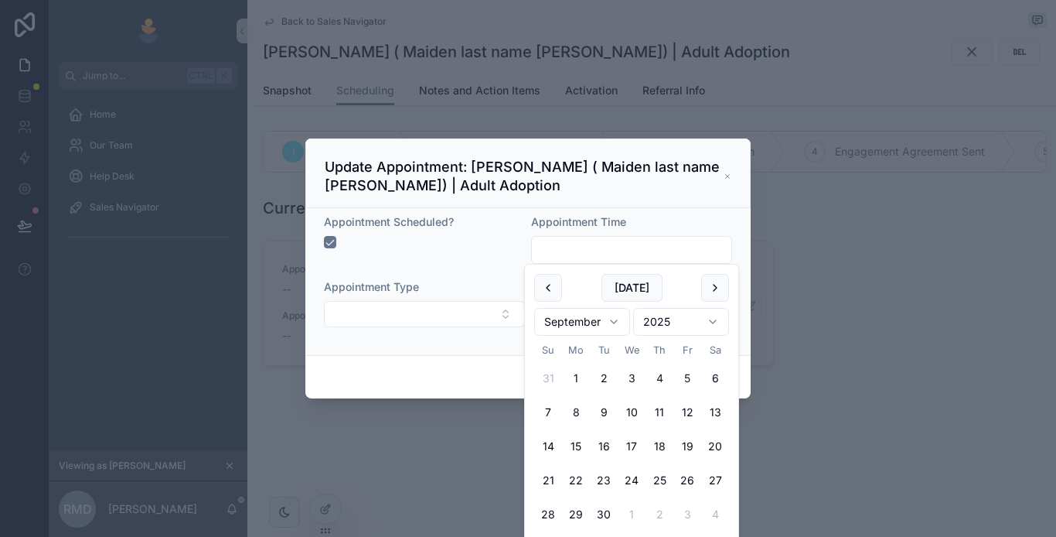
click at [688, 380] on button "5" at bounding box center [688, 378] width 28 height 28
type input "**********"
click at [418, 381] on div "Cancel Confirm" at bounding box center [527, 377] width 445 height 44
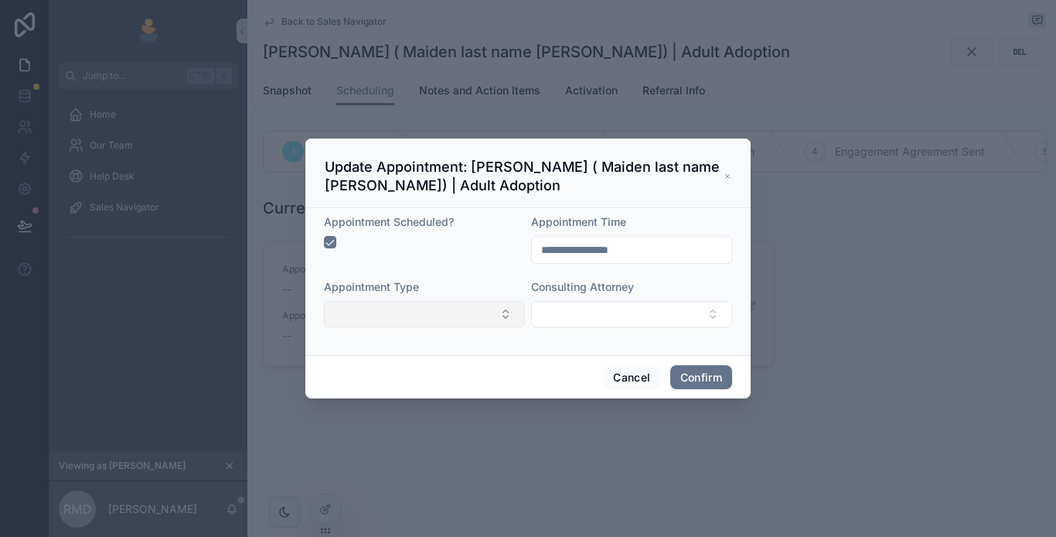
click at [435, 321] on button "Select Button" at bounding box center [424, 314] width 201 height 26
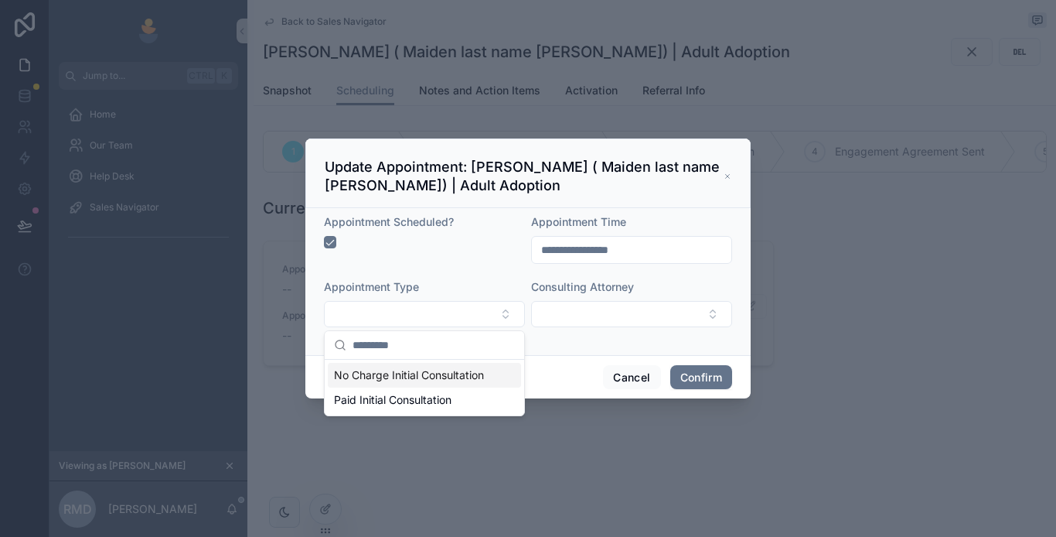
click at [421, 376] on span "No Charge Initial Consultation" at bounding box center [409, 374] width 150 height 15
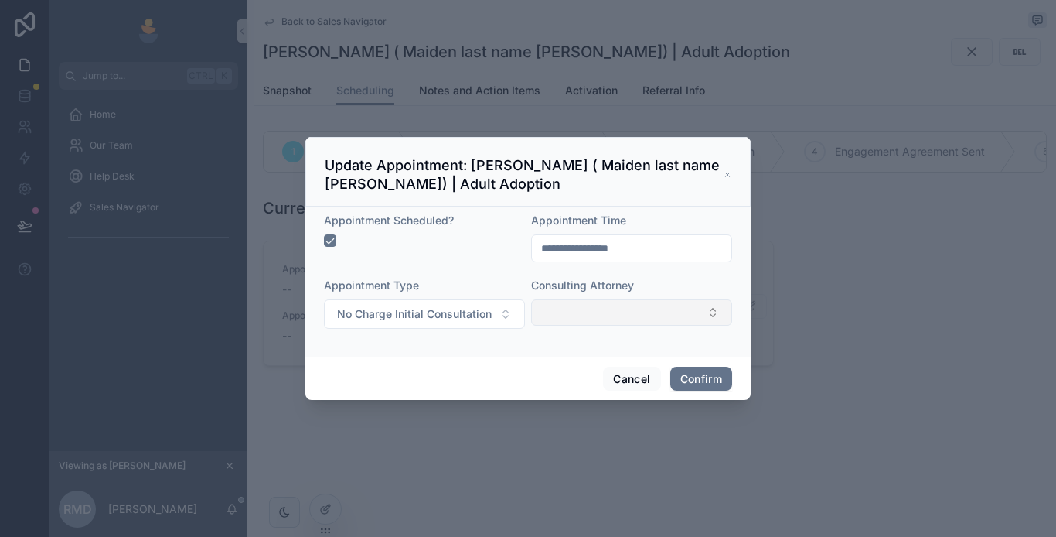
click at [613, 311] on button "Select Button" at bounding box center [631, 312] width 201 height 26
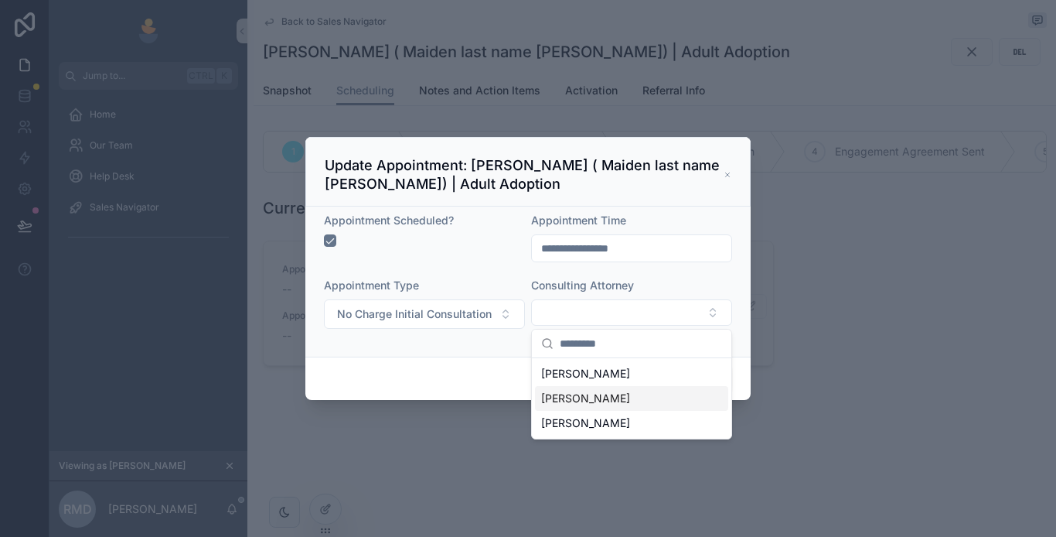
click at [578, 396] on span "[PERSON_NAME]" at bounding box center [585, 397] width 89 height 15
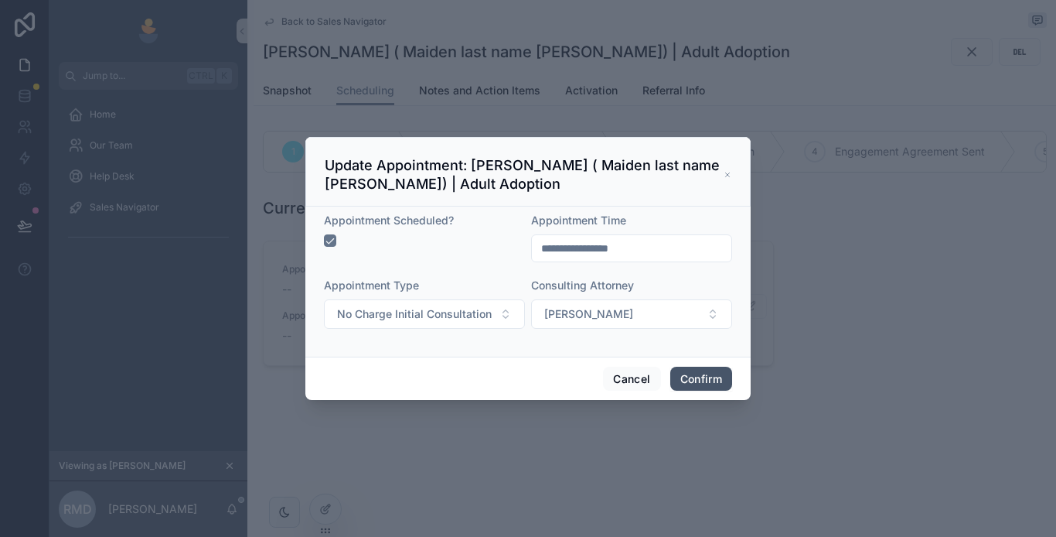
click at [694, 380] on button "Confirm" at bounding box center [701, 379] width 62 height 25
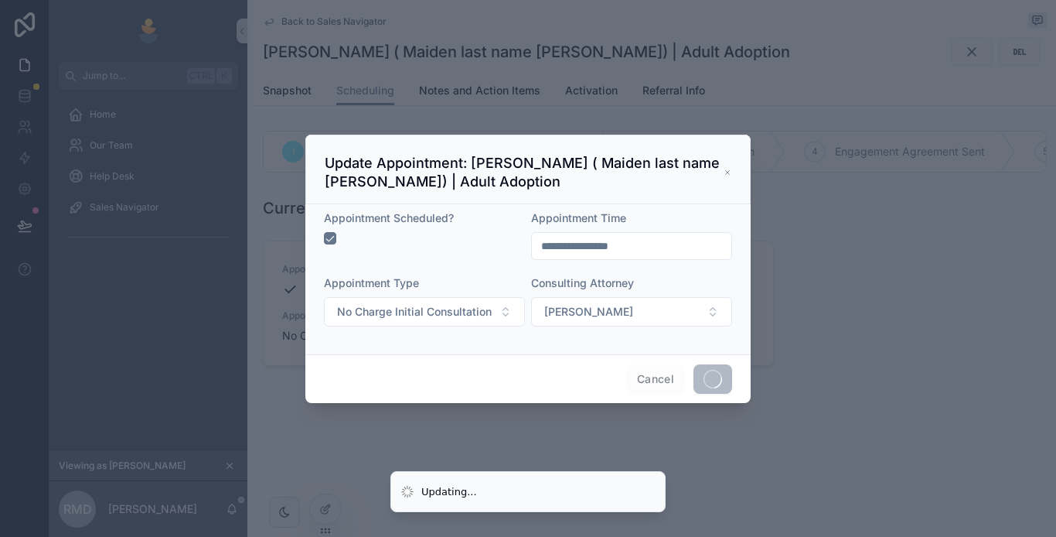
click at [616, 242] on input "**********" at bounding box center [632, 246] width 200 height 22
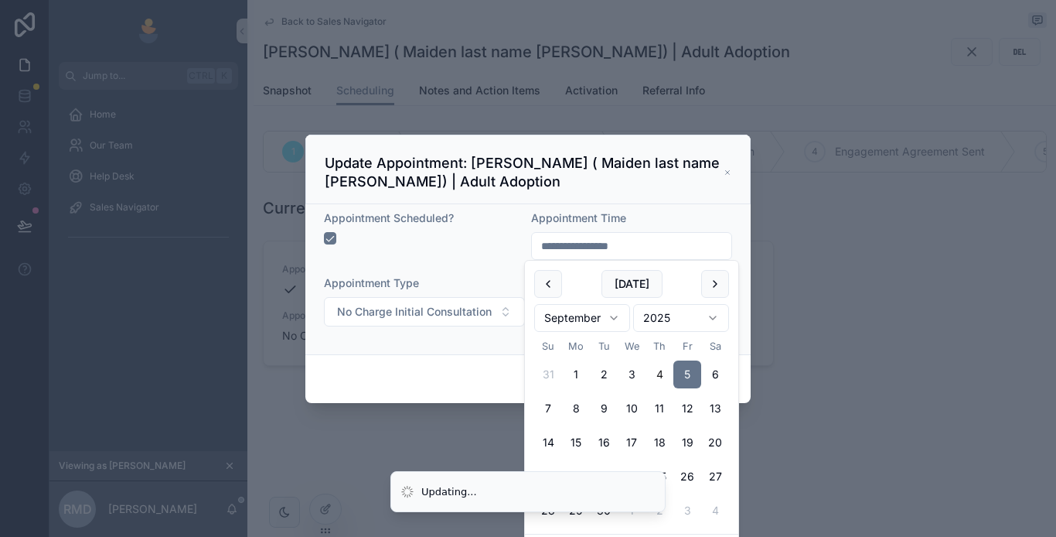
click at [603, 244] on input "**********" at bounding box center [632, 246] width 200 height 22
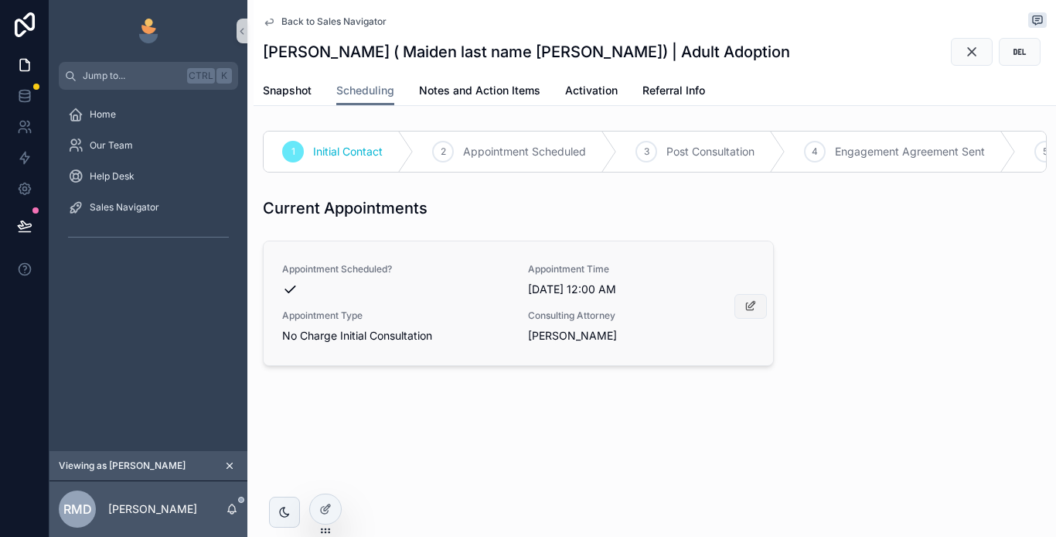
click at [762, 319] on button "scrollable content" at bounding box center [751, 306] width 32 height 25
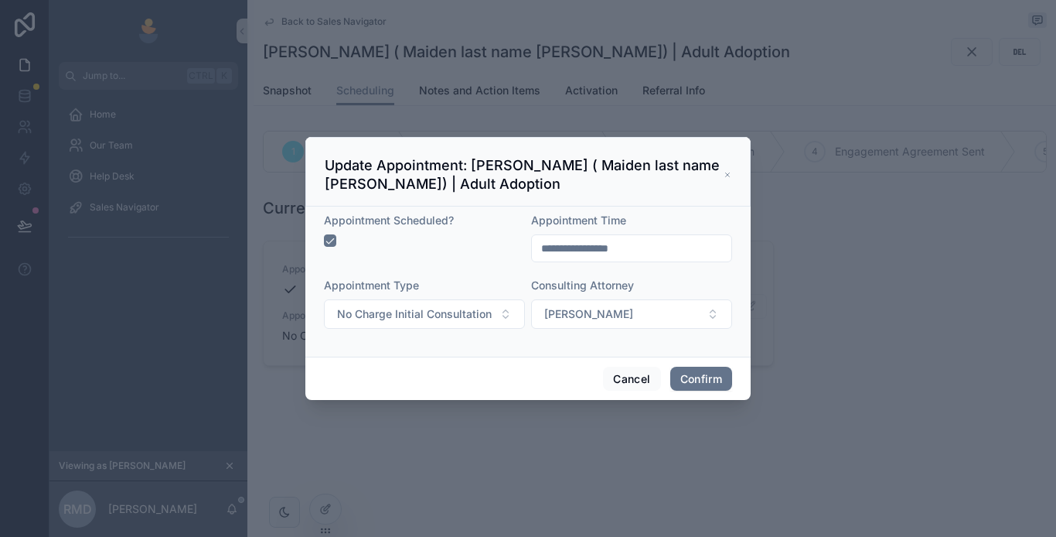
click at [602, 245] on input "**********" at bounding box center [632, 248] width 200 height 22
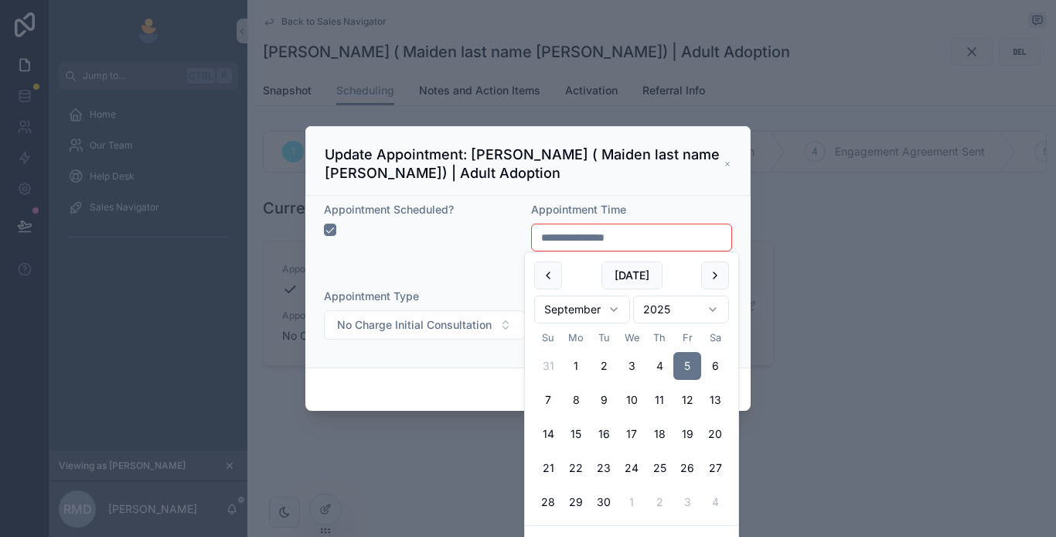
type input "**********"
type input "**"
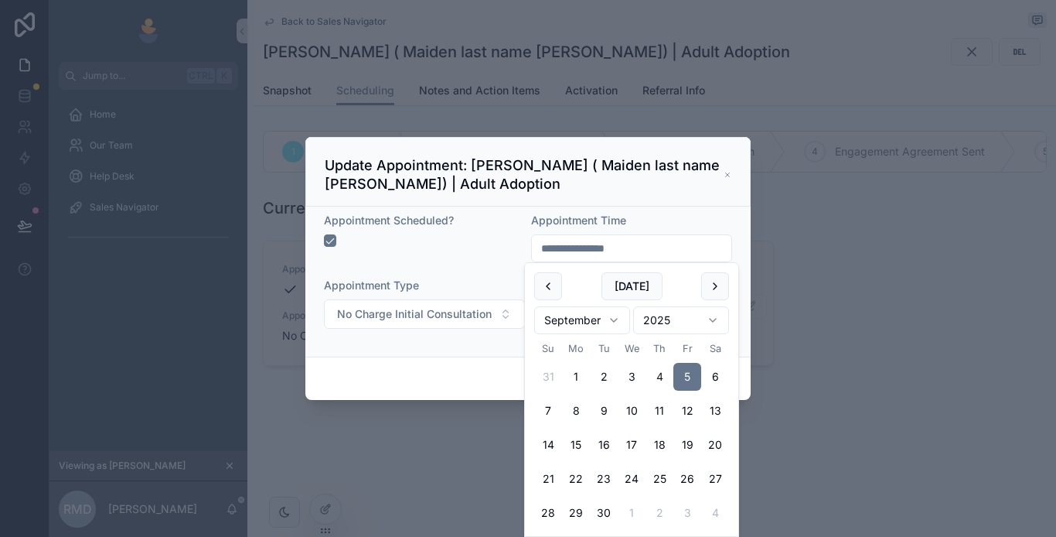
type input "**********"
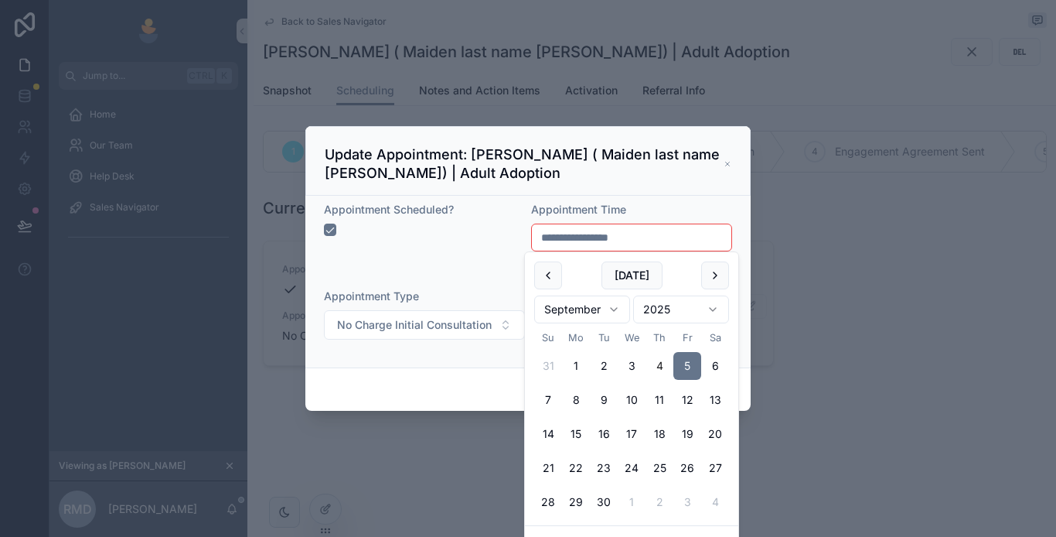
type input "**"
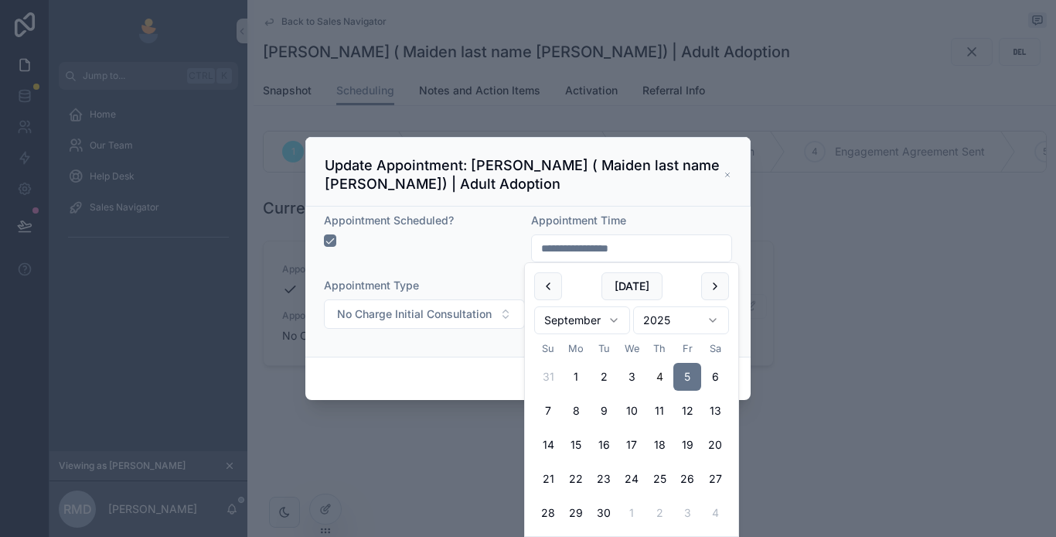
type input "**********"
click at [684, 188] on h3 "Update Appointment: [PERSON_NAME] ( Maiden last name [PERSON_NAME]) | Adult Ado…" at bounding box center [524, 174] width 399 height 37
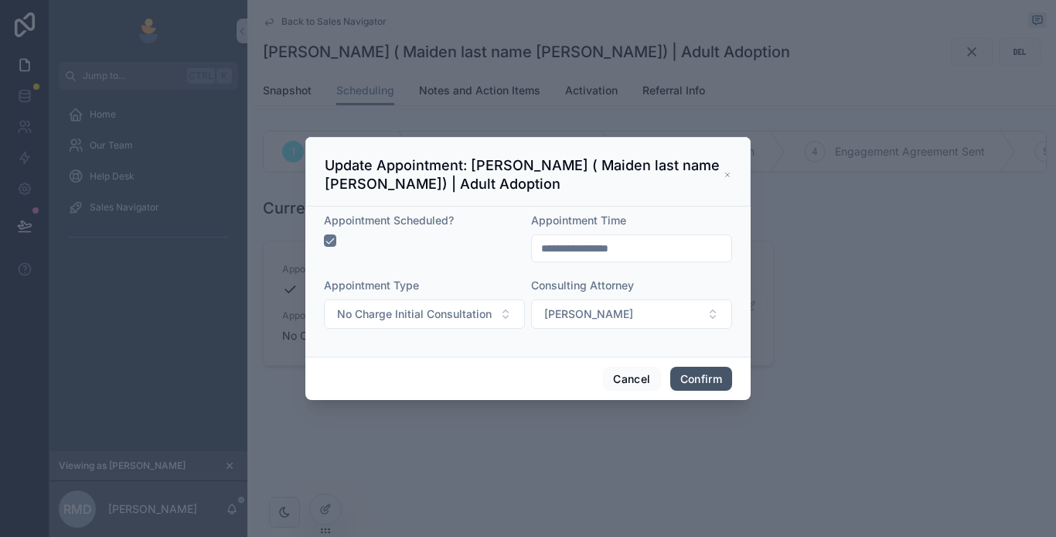
click at [695, 371] on button "Confirm" at bounding box center [701, 379] width 62 height 25
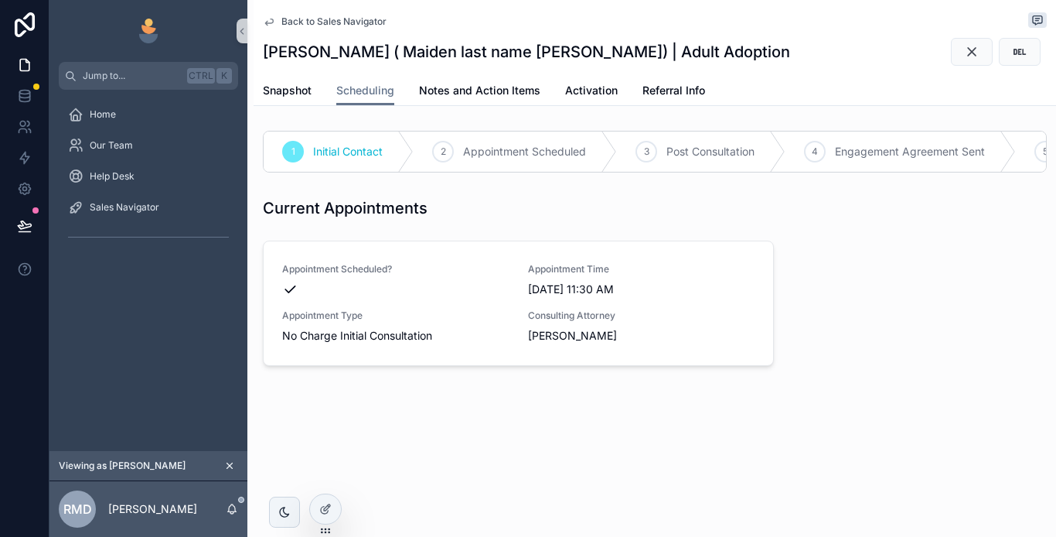
click at [480, 152] on span "Appointment Scheduled" at bounding box center [524, 151] width 123 height 15
click at [176, 206] on div "Sales Navigator" at bounding box center [148, 207] width 161 height 25
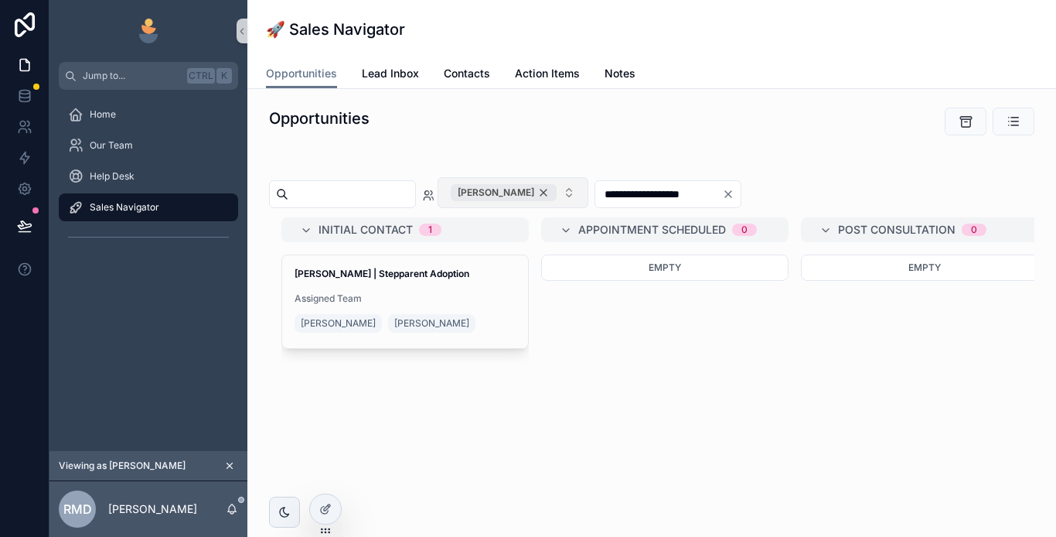
click at [557, 188] on div "[PERSON_NAME]" at bounding box center [504, 192] width 106 height 17
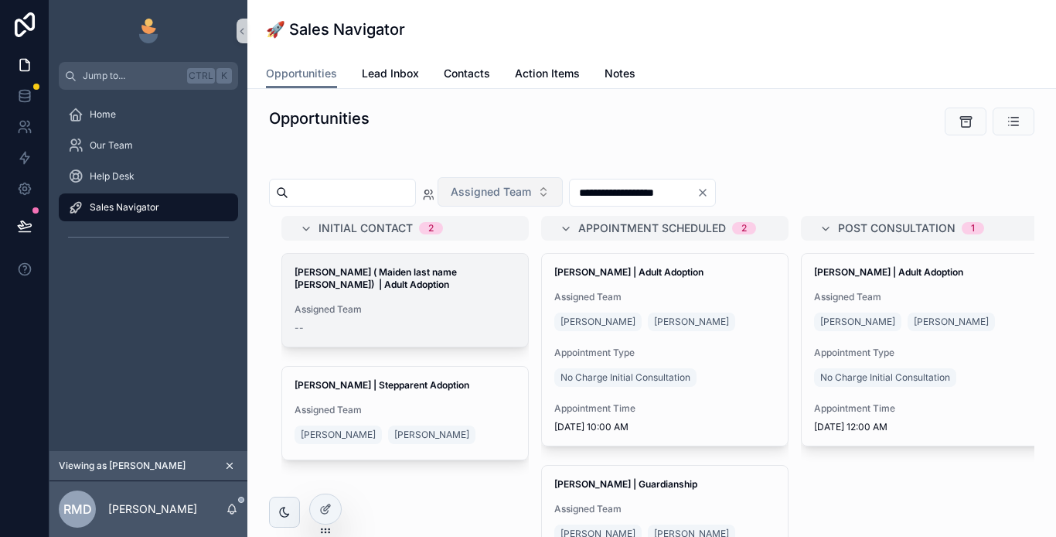
click at [462, 296] on div "[PERSON_NAME] ( Maiden last name [PERSON_NAME]) | Adult Adoption Assigned Team …" at bounding box center [405, 300] width 246 height 93
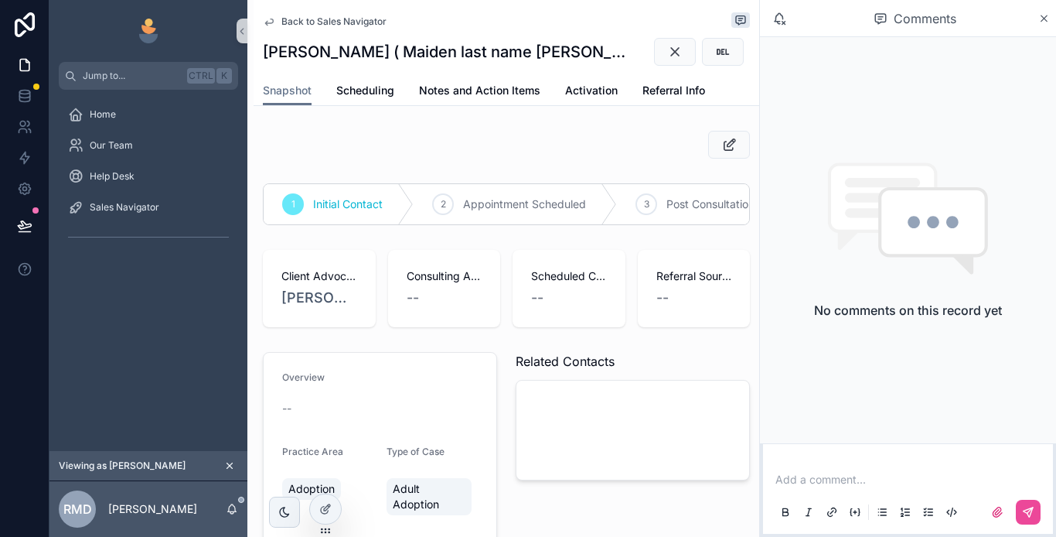
click at [797, 484] on p "scrollable content" at bounding box center [911, 479] width 271 height 15
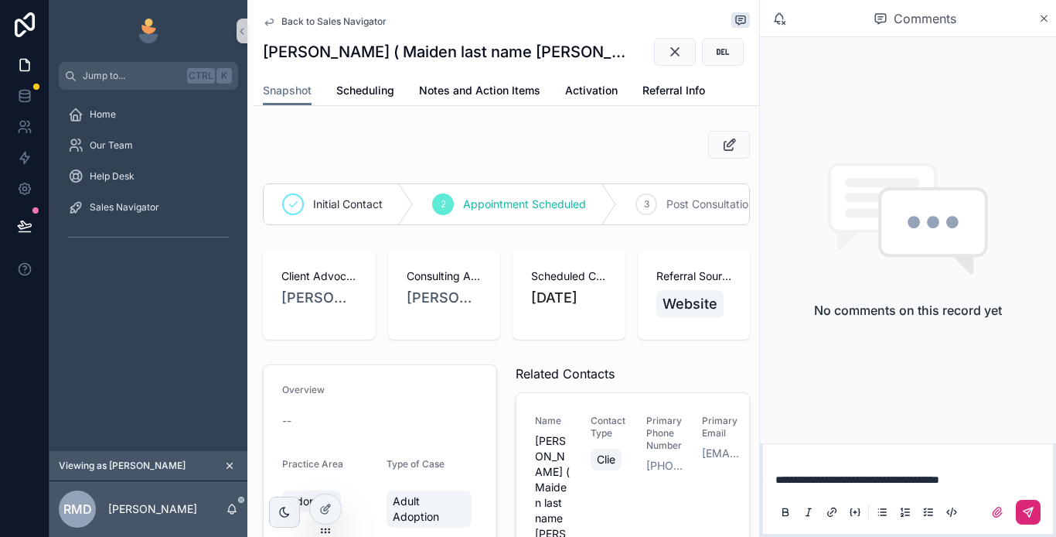
click at [1025, 496] on icon "scrollable content" at bounding box center [1028, 511] width 9 height 9
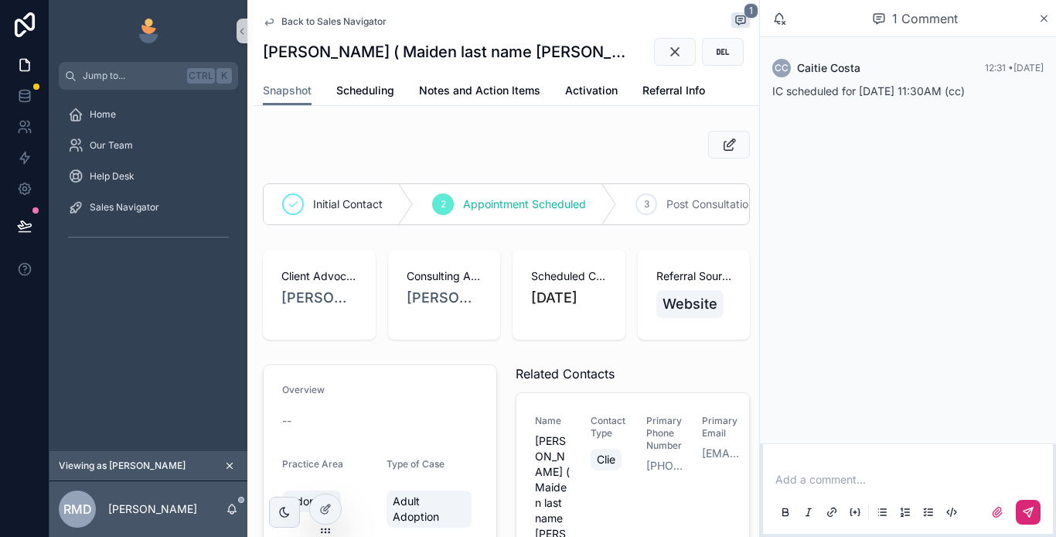
drag, startPoint x: 1038, startPoint y: 19, endPoint x: 1038, endPoint y: 53, distance: 34.8
click at [1038, 19] on icon "scrollable content" at bounding box center [1044, 18] width 12 height 12
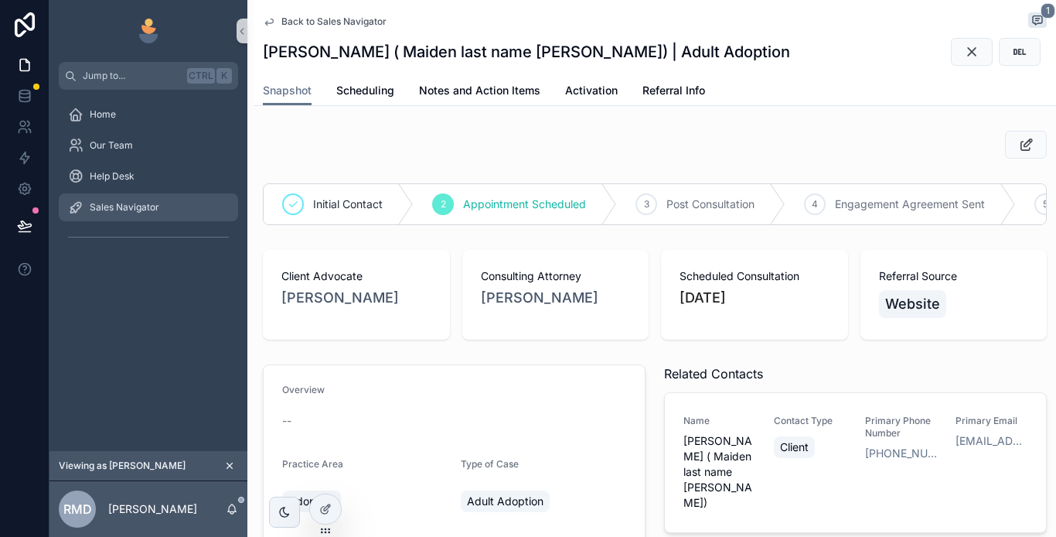
click at [143, 210] on span "Sales Navigator" at bounding box center [125, 207] width 70 height 12
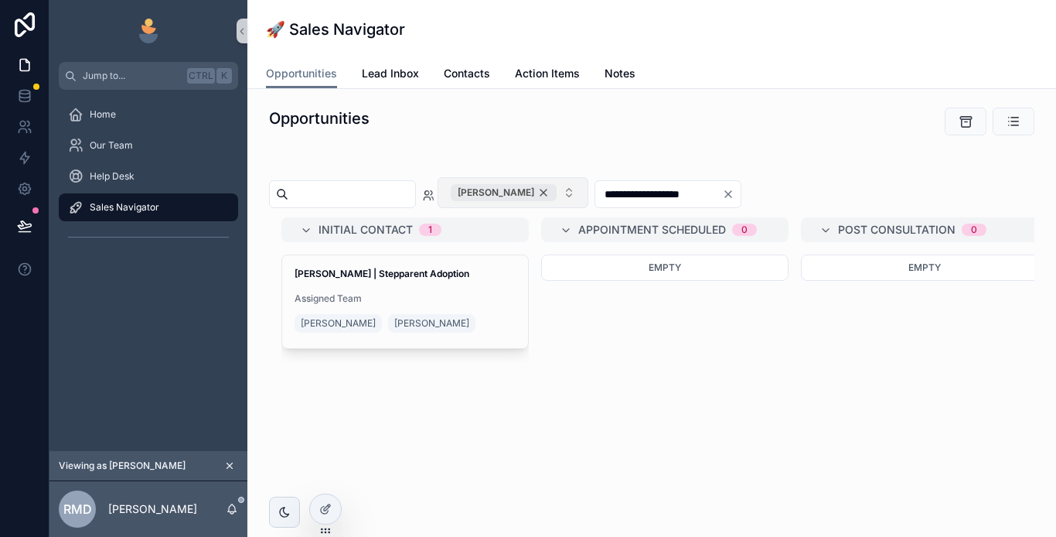
click at [557, 187] on div "[PERSON_NAME]" at bounding box center [504, 192] width 106 height 17
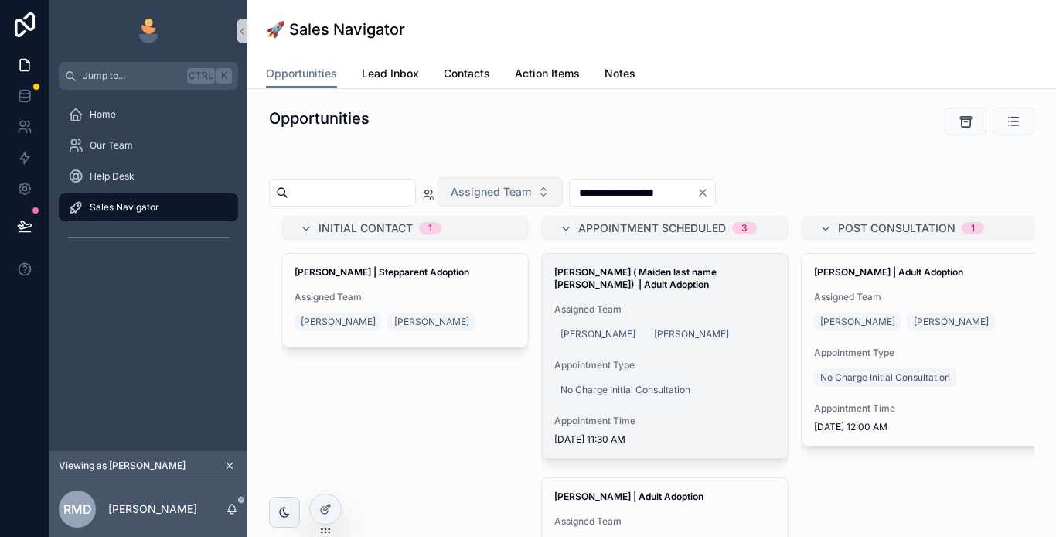
click at [736, 320] on div "Assigned Team [PERSON_NAME] [PERSON_NAME]" at bounding box center [664, 324] width 221 height 43
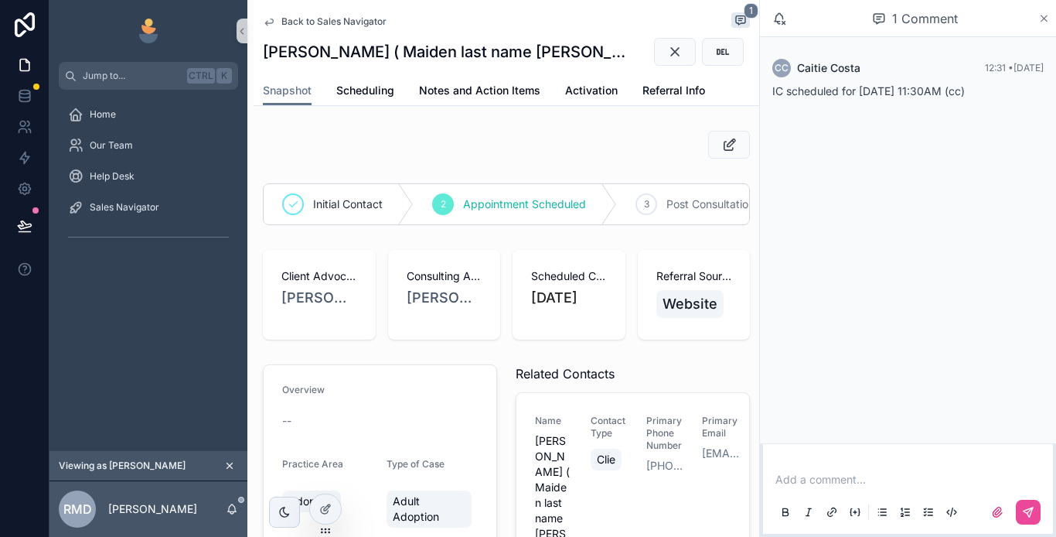
click at [1044, 18] on icon "scrollable content" at bounding box center [1045, 18] width 6 height 6
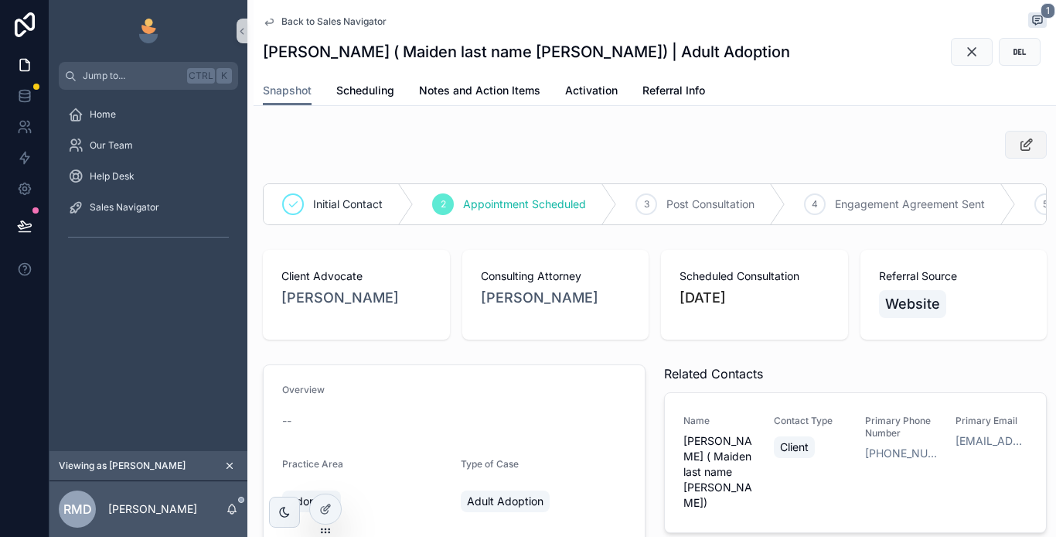
click at [1018, 148] on icon "scrollable content" at bounding box center [1026, 144] width 16 height 15
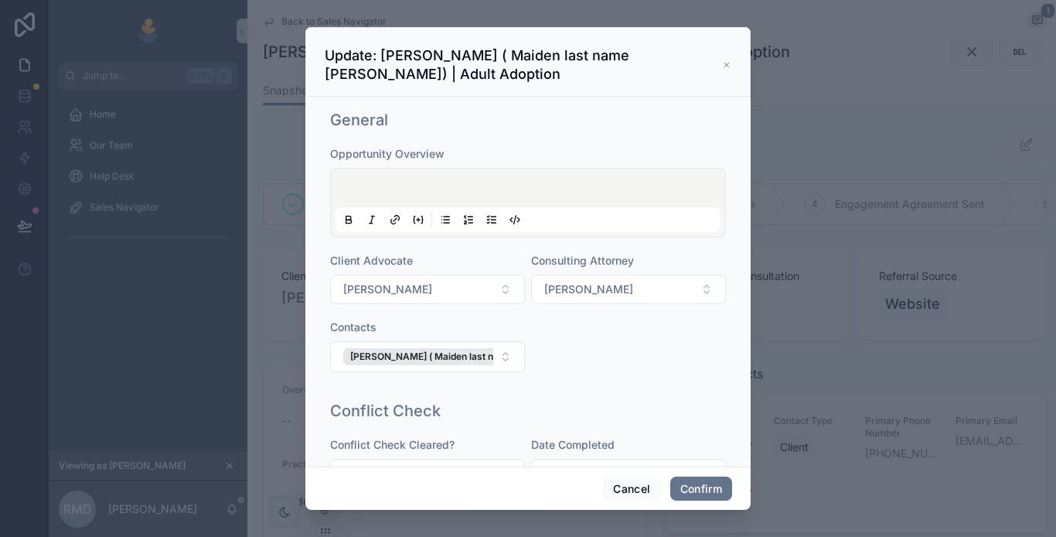
click at [372, 182] on p at bounding box center [531, 189] width 385 height 15
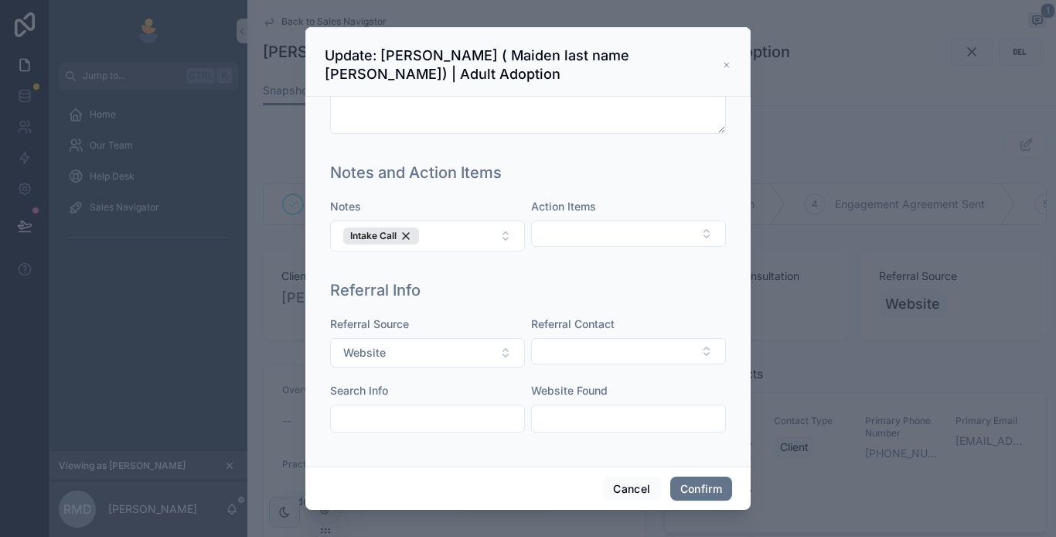
scroll to position [1014, 0]
click at [701, 489] on button "Confirm" at bounding box center [701, 488] width 62 height 25
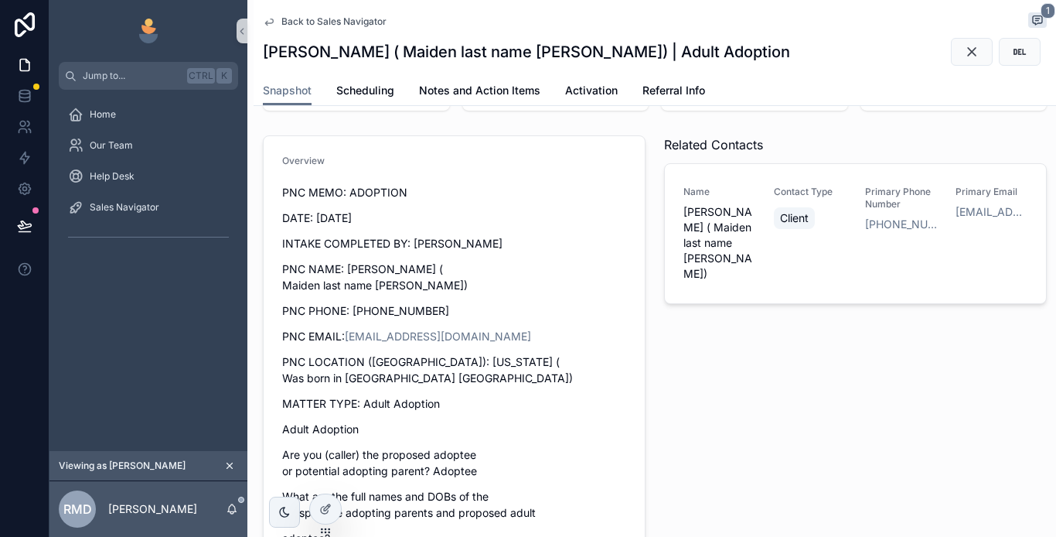
scroll to position [0, 0]
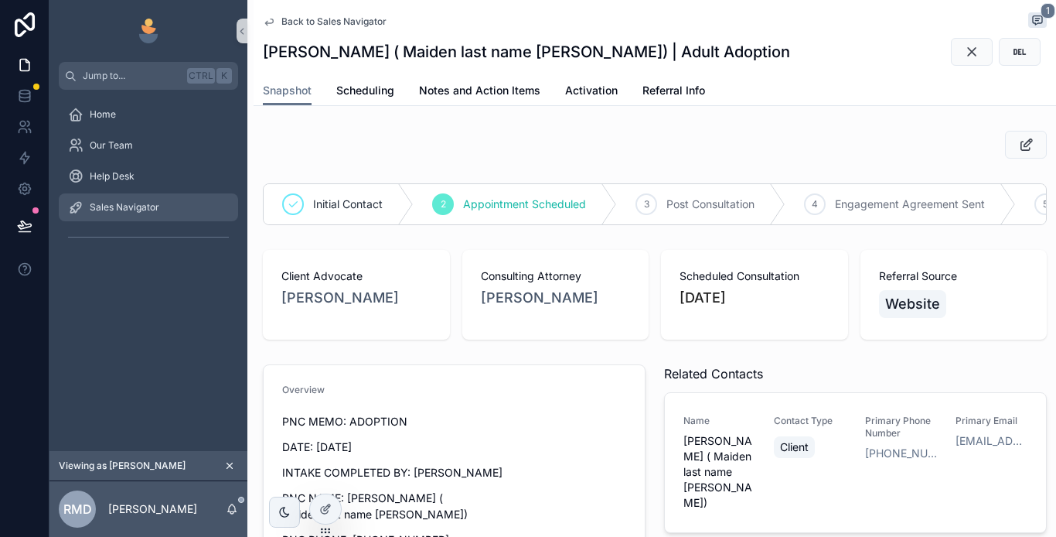
click at [155, 199] on div "Sales Navigator" at bounding box center [148, 207] width 161 height 25
